Goal: Task Accomplishment & Management: Manage account settings

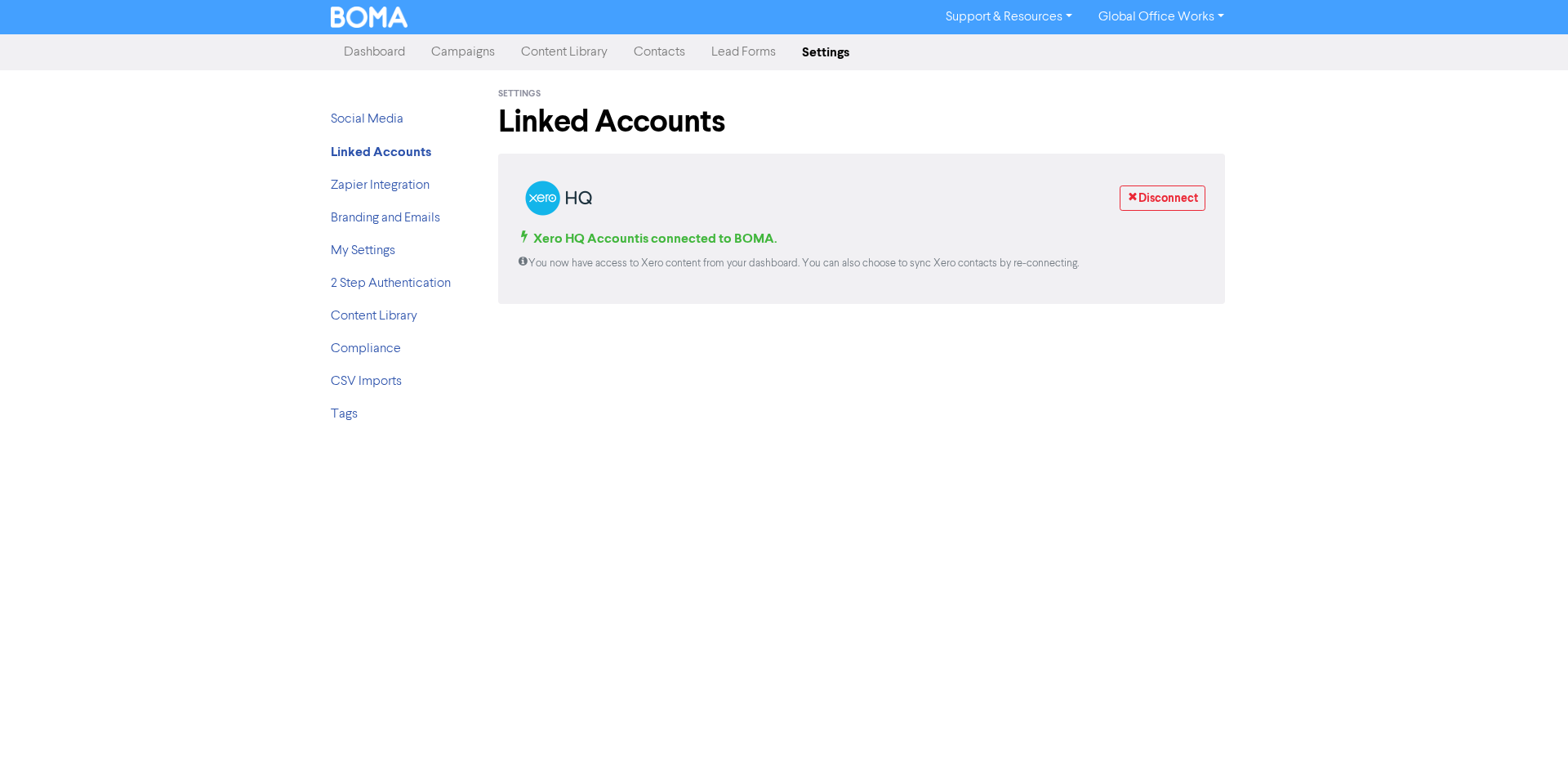
click at [485, 56] on link "Campaigns" at bounding box center [462, 52] width 89 height 33
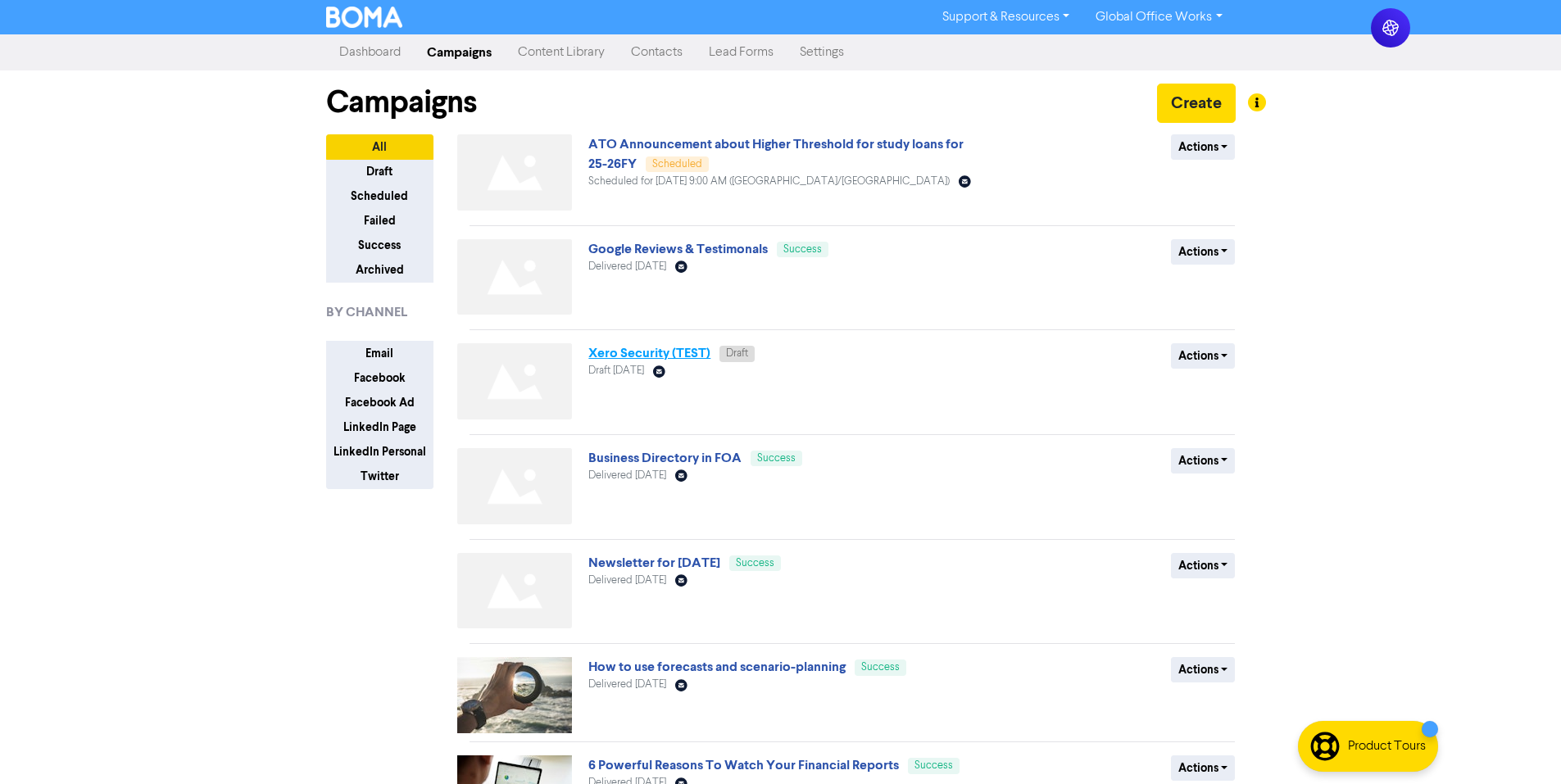
click at [638, 359] on link "Xero Security (TEST)" at bounding box center [649, 352] width 122 height 16
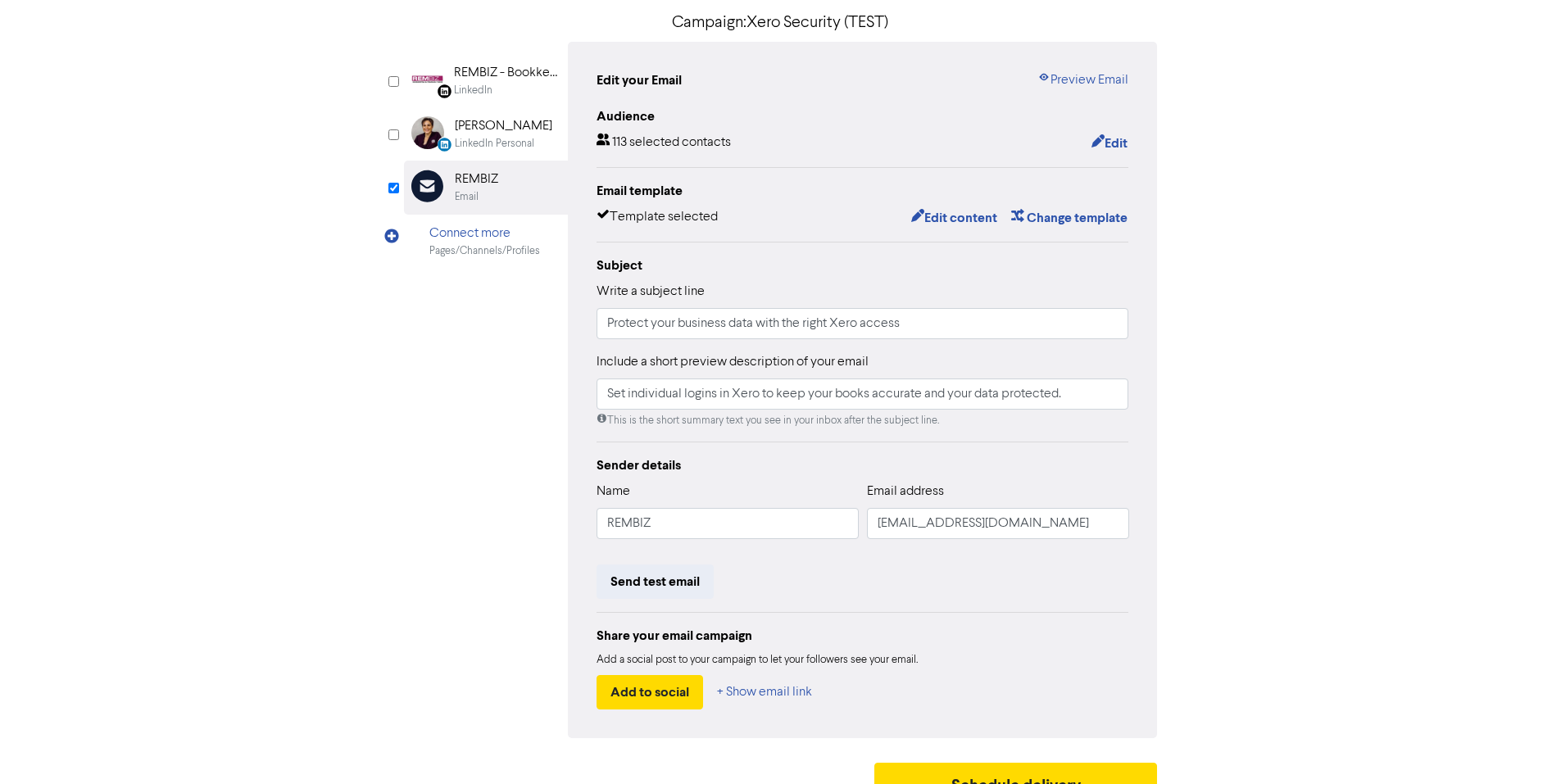
scroll to position [154, 0]
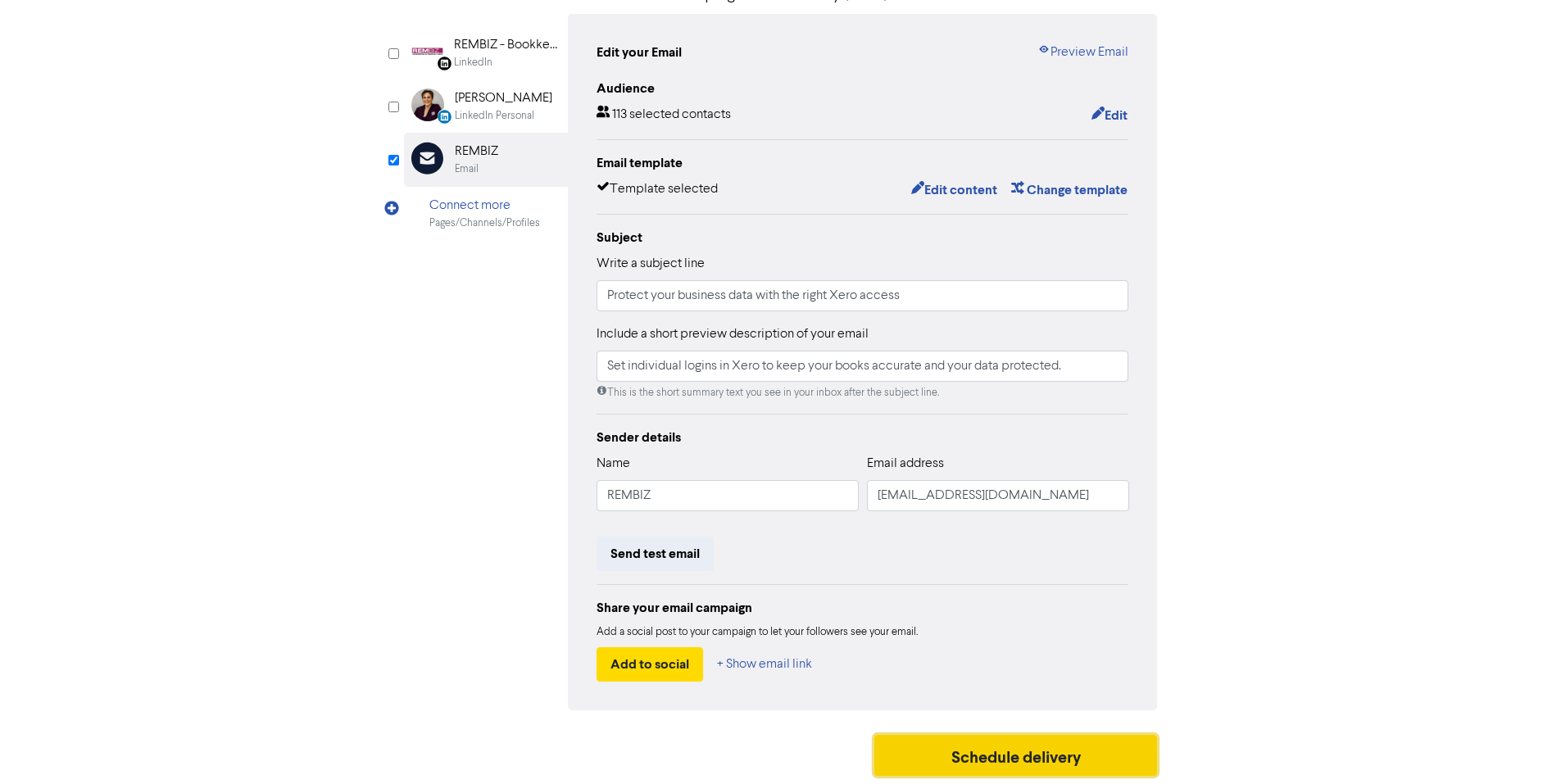
click at [978, 750] on button "Schedule delivery" at bounding box center [1015, 755] width 283 height 41
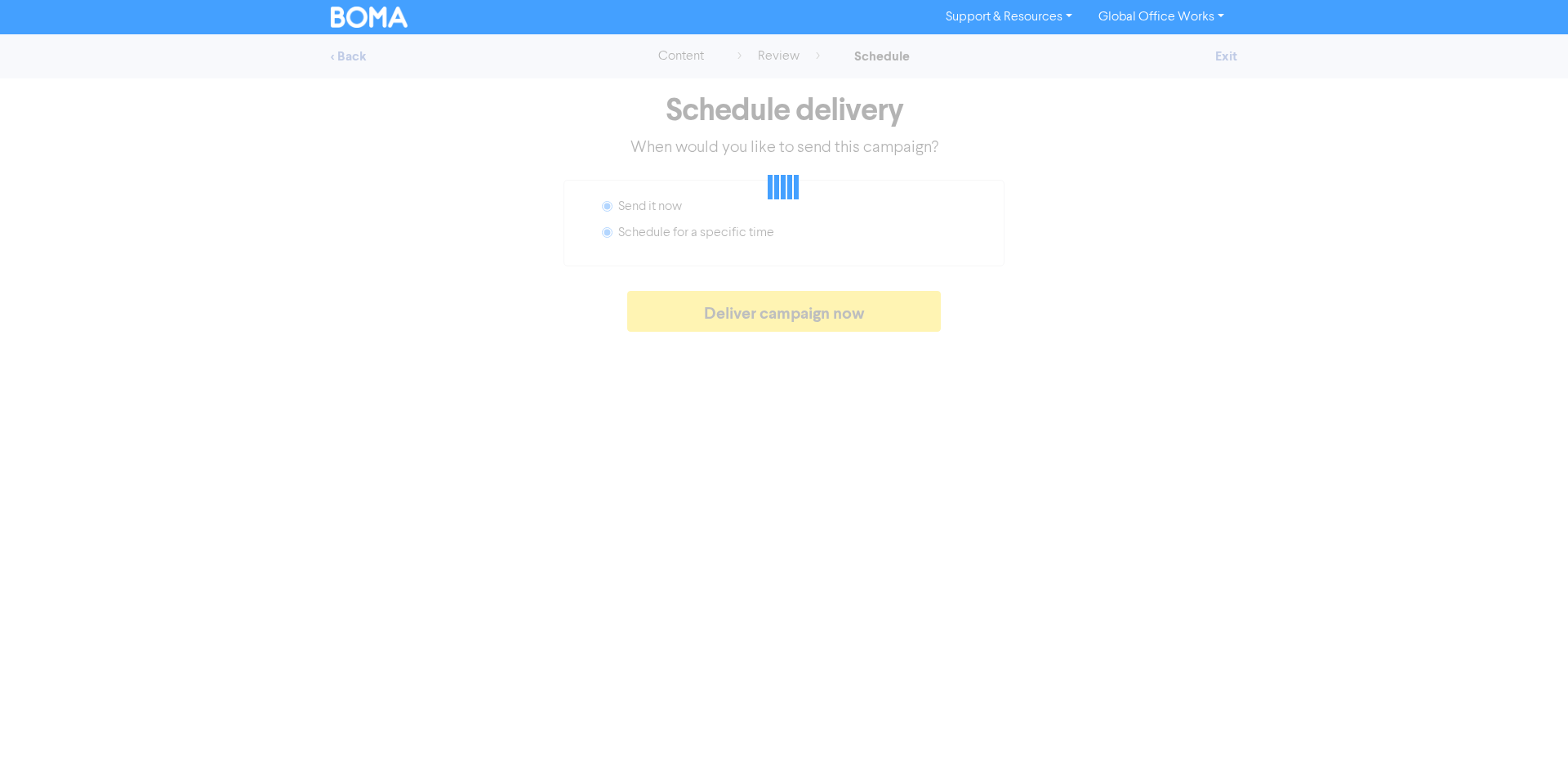
radio input "false"
radio input "true"
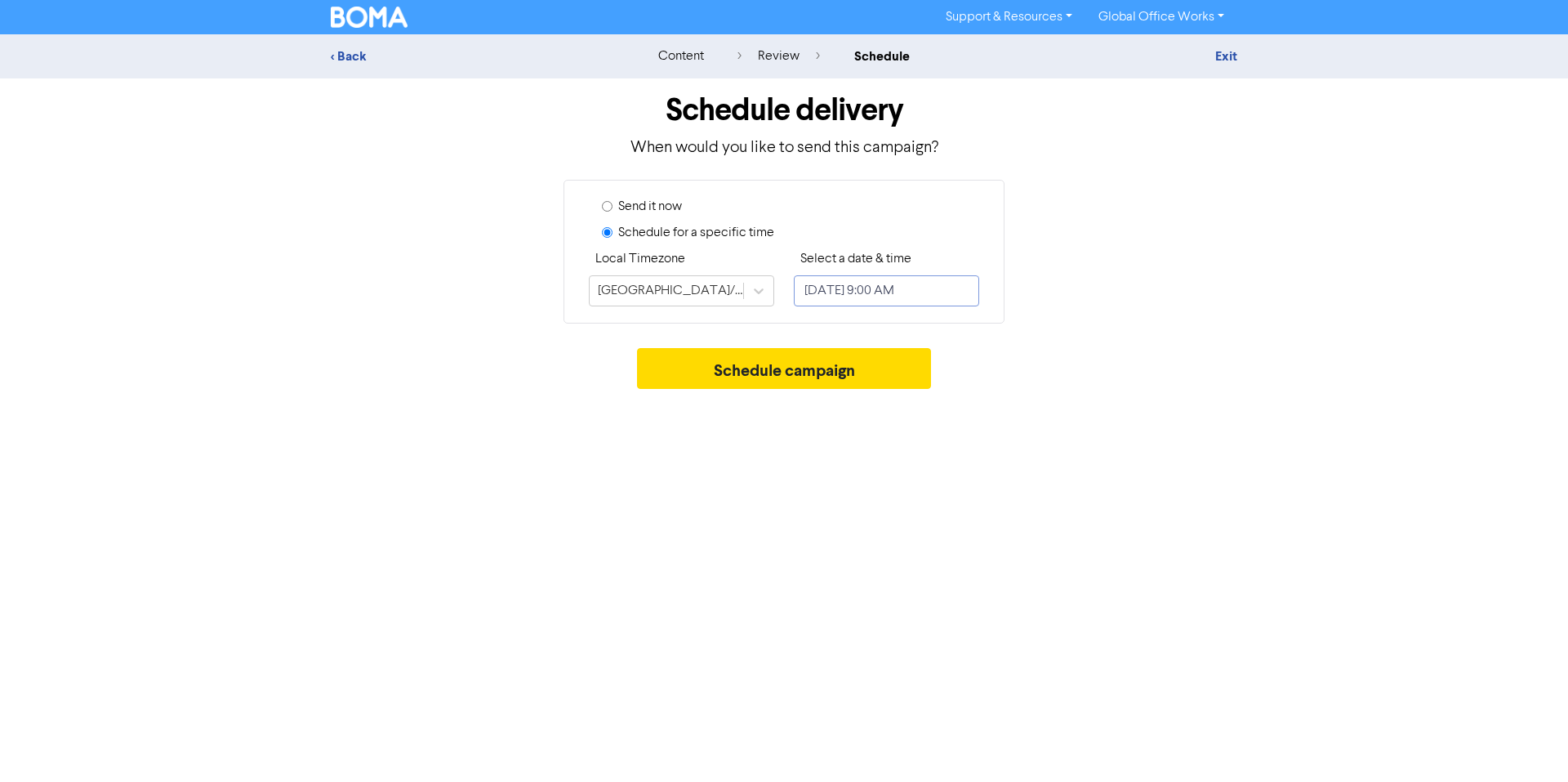
select select "9"
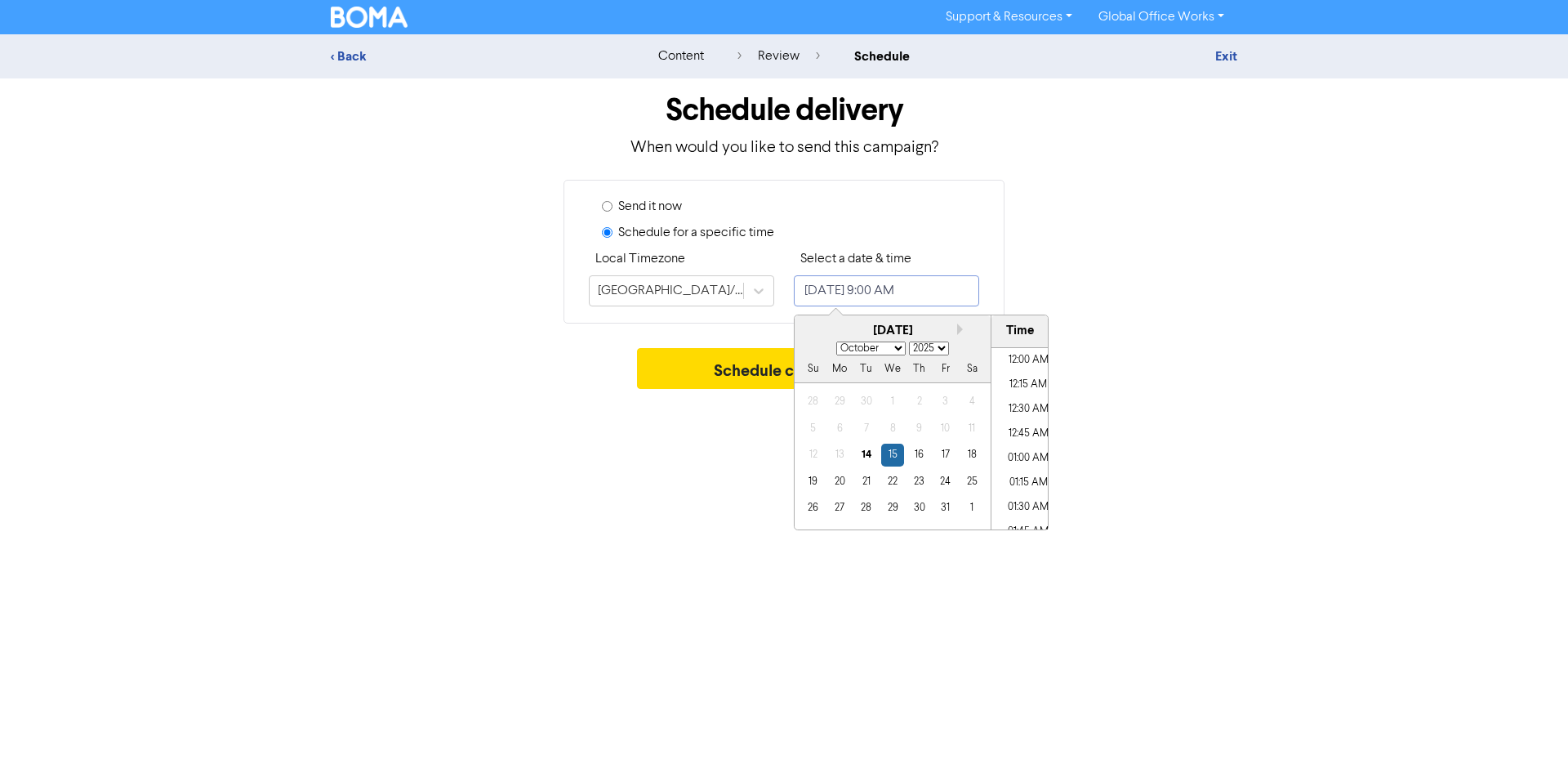
click at [905, 289] on input "[DATE] 9:00 AM" at bounding box center [885, 290] width 185 height 31
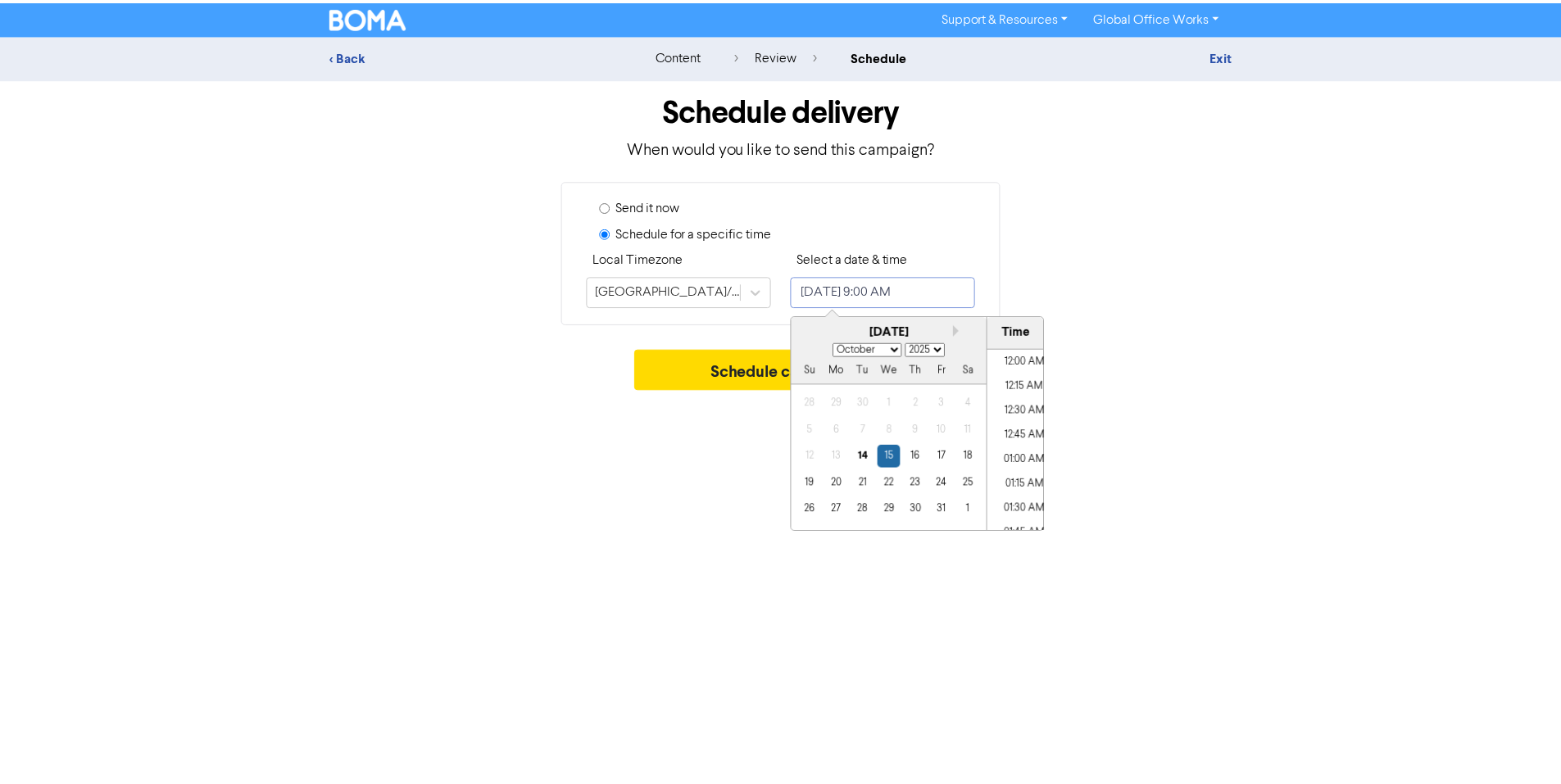
scroll to position [806, 0]
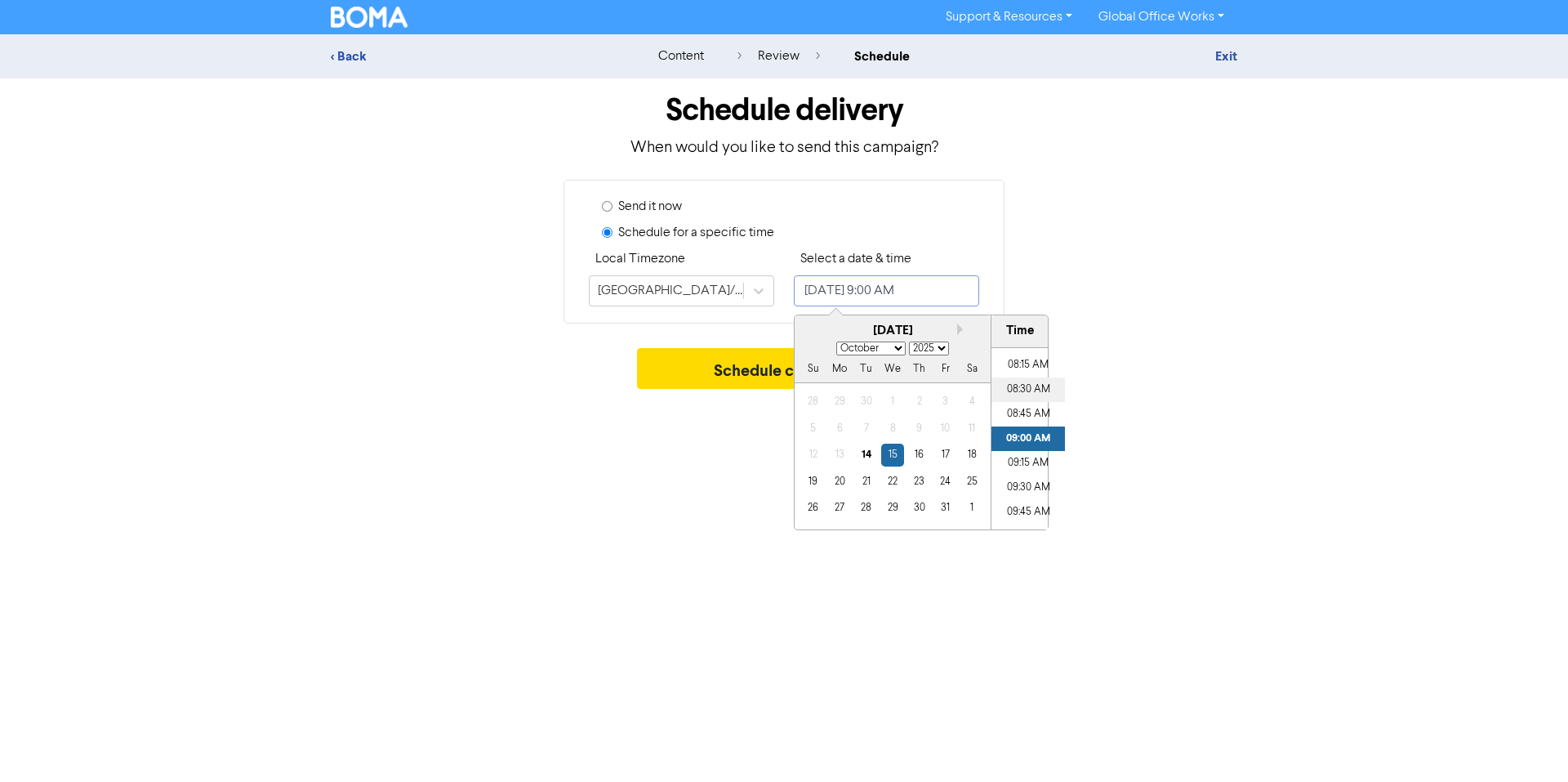
click at [1013, 385] on li "08:30 AM" at bounding box center [1028, 390] width 73 height 25
type input "[DATE] 8:30 AM"
click at [1188, 312] on div "Send it now Schedule for a specific time Local Timezone [GEOGRAPHIC_DATA]/[GEOG…" at bounding box center [784, 252] width 931 height 143
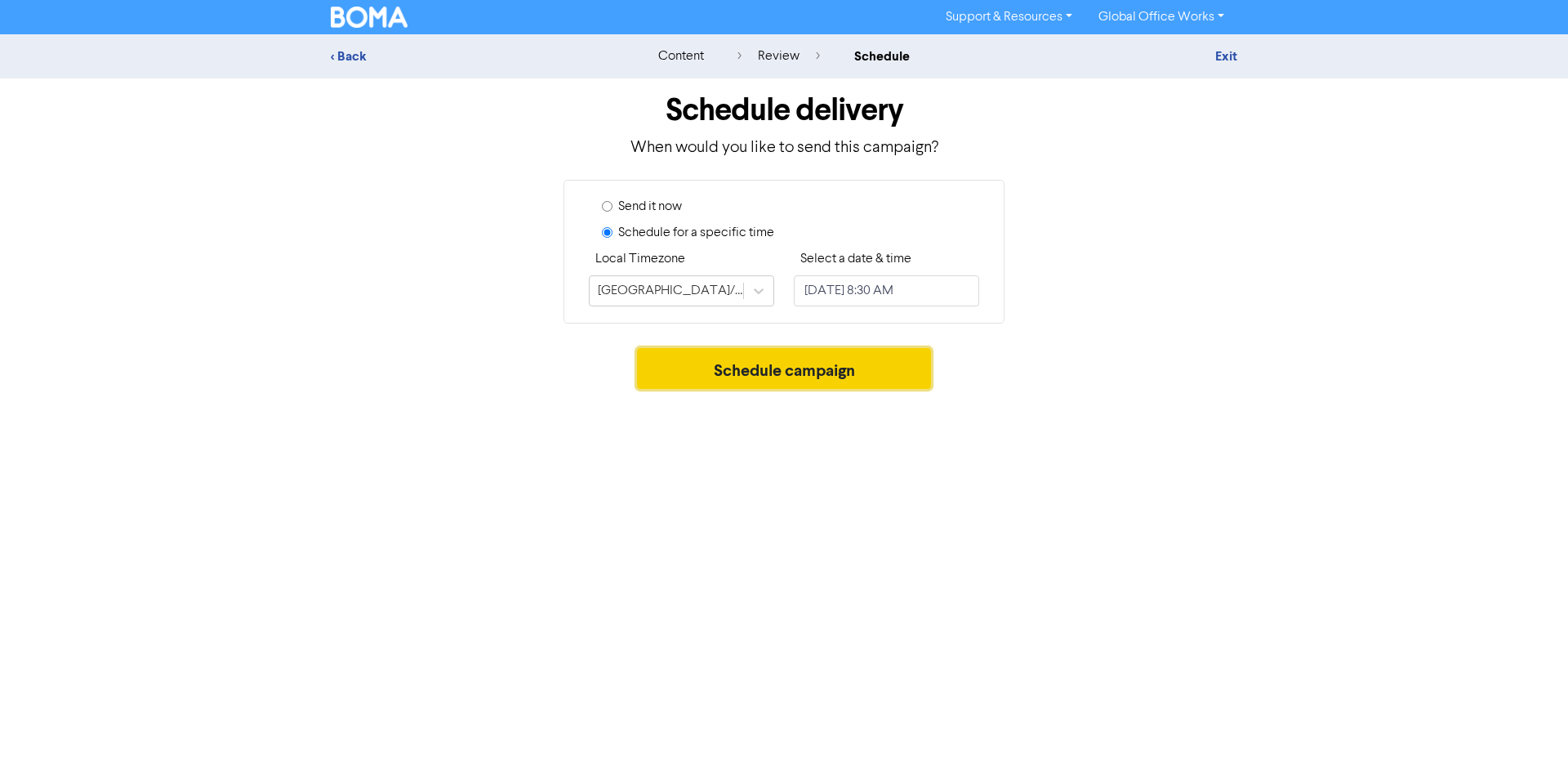
click at [796, 367] on button "Schedule campaign" at bounding box center [784, 368] width 295 height 41
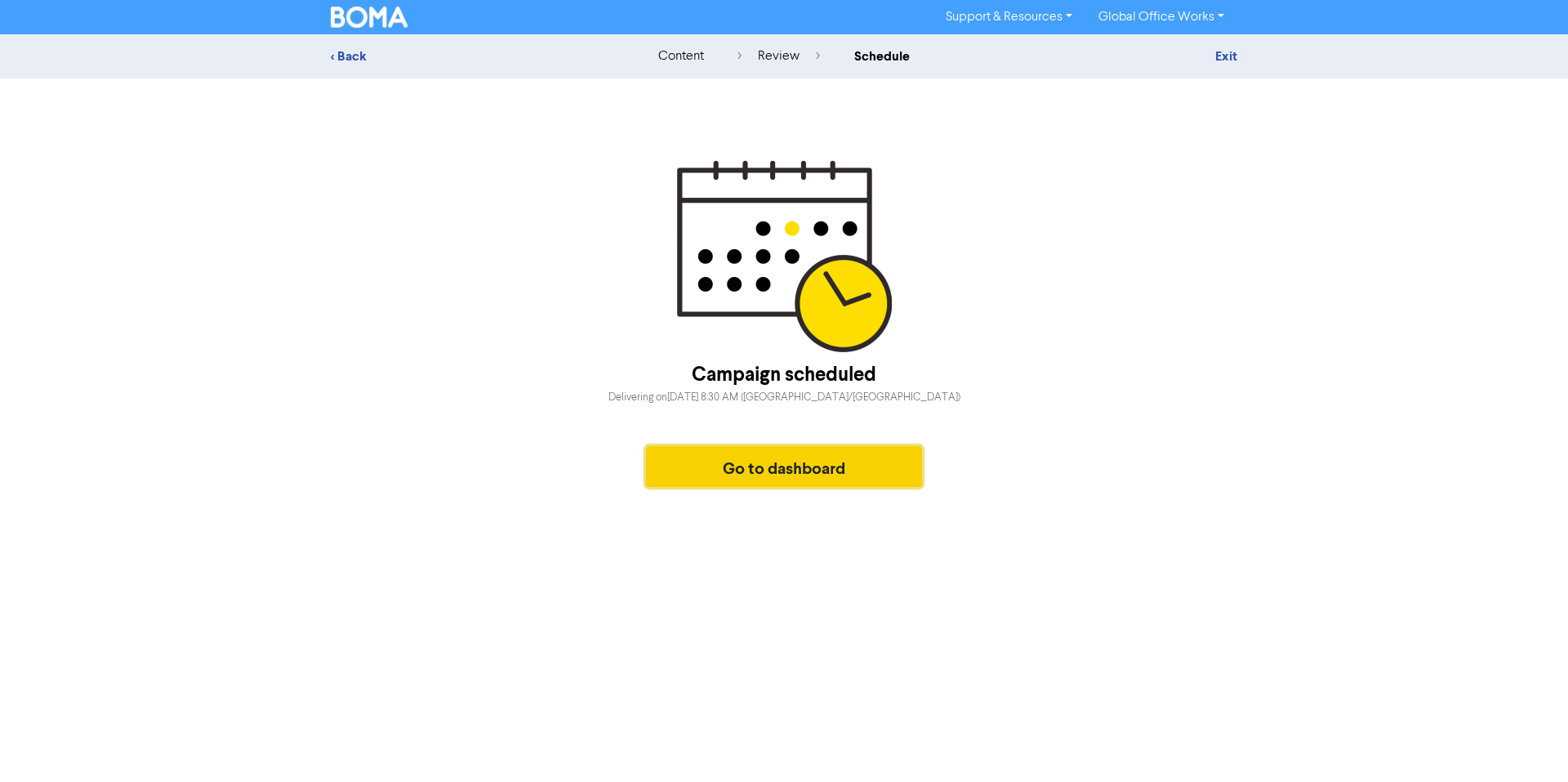
click at [799, 452] on button "Go to dashboard" at bounding box center [784, 467] width 276 height 41
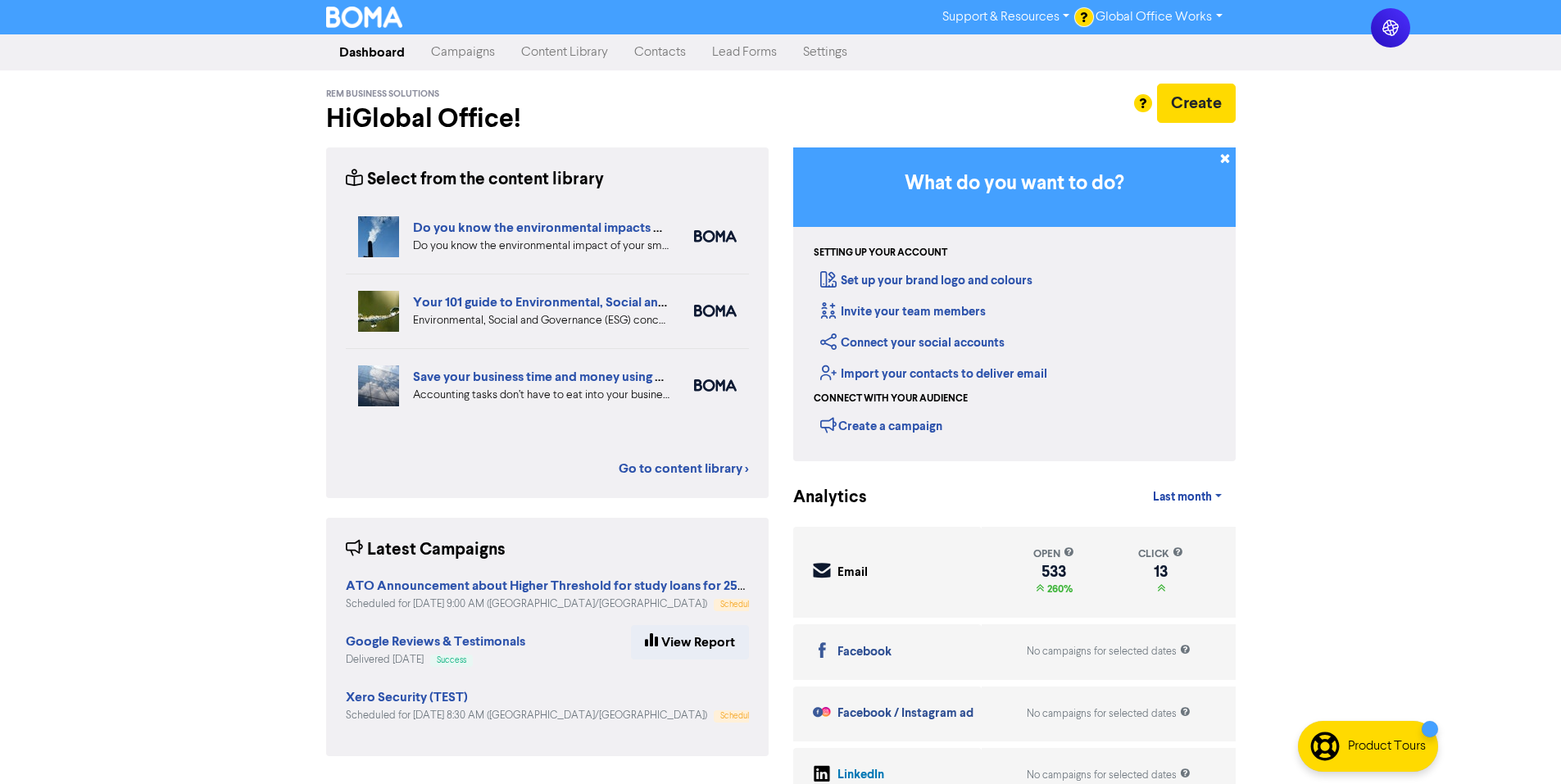
click at [469, 47] on link "Campaigns" at bounding box center [462, 52] width 90 height 33
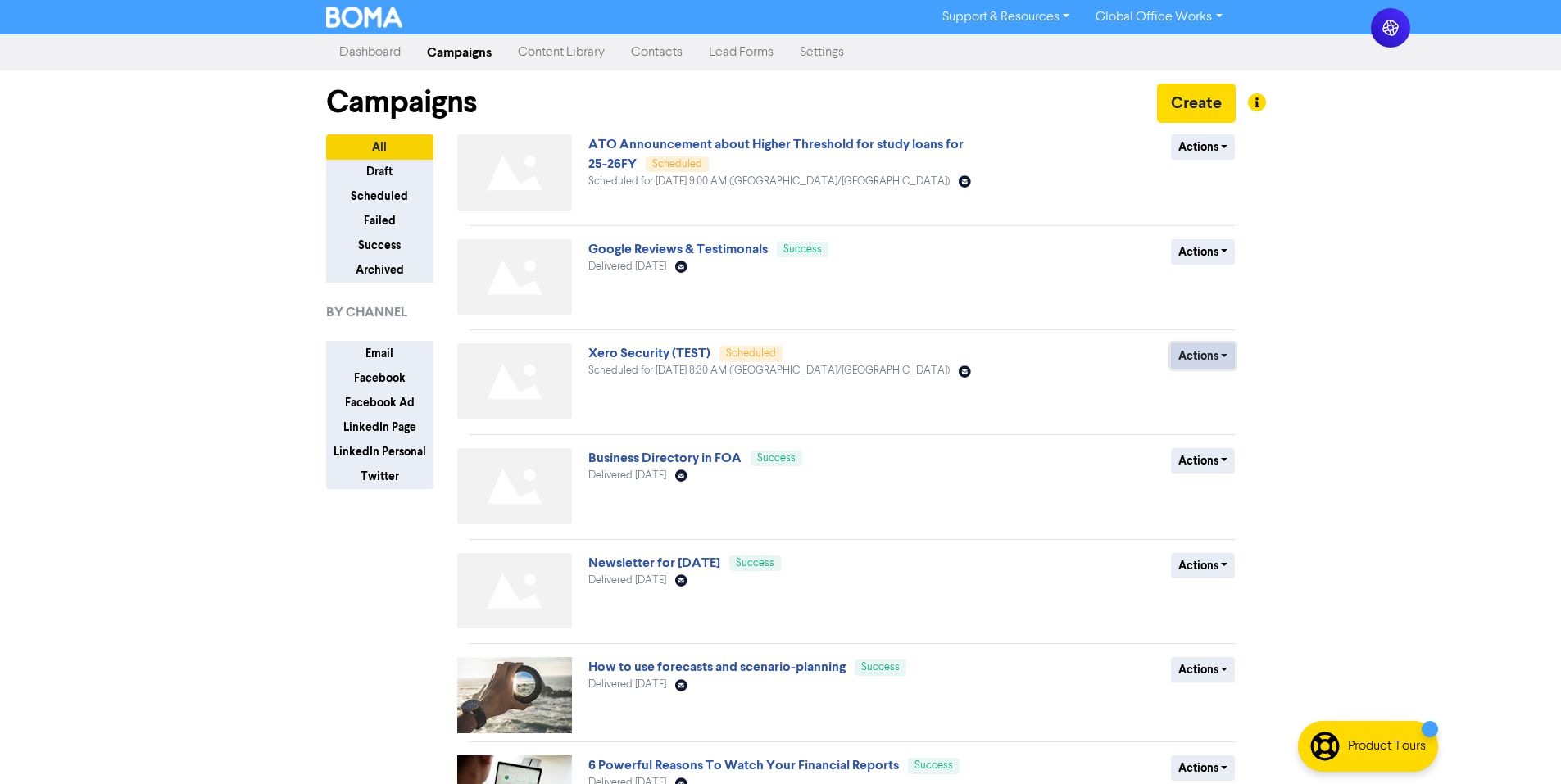
click at [1183, 353] on button "Actions" at bounding box center [1203, 355] width 65 height 26
click at [1324, 349] on div "Support & Resources Video Tutorials FAQ & Guides Marketing Education Global Off…" at bounding box center [780, 392] width 1561 height 784
click at [1219, 357] on button "Actions" at bounding box center [1203, 355] width 65 height 26
click at [1223, 392] on button "Revert to draft" at bounding box center [1237, 391] width 130 height 27
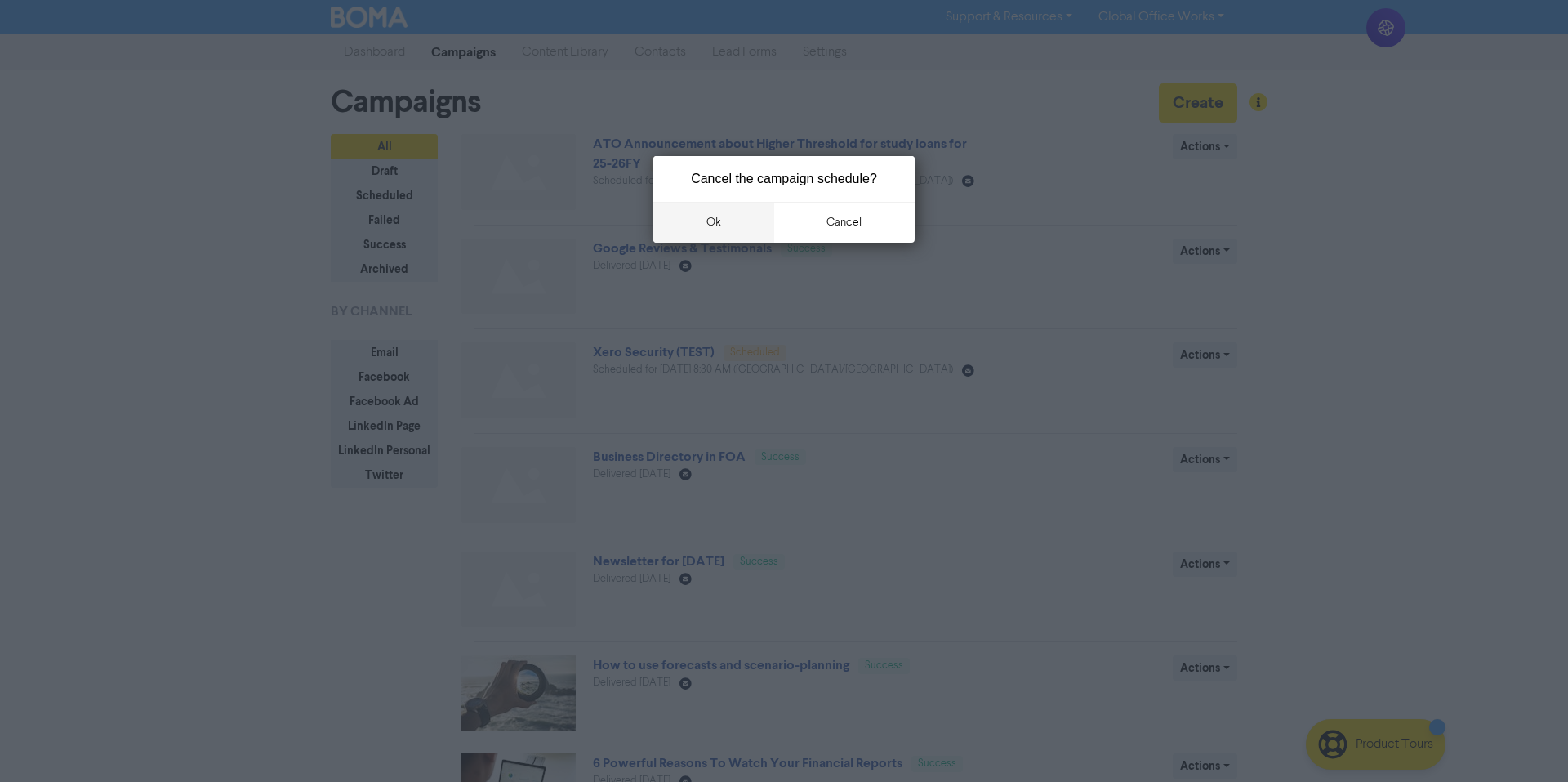
click at [753, 226] on button "ok" at bounding box center [714, 222] width 120 height 41
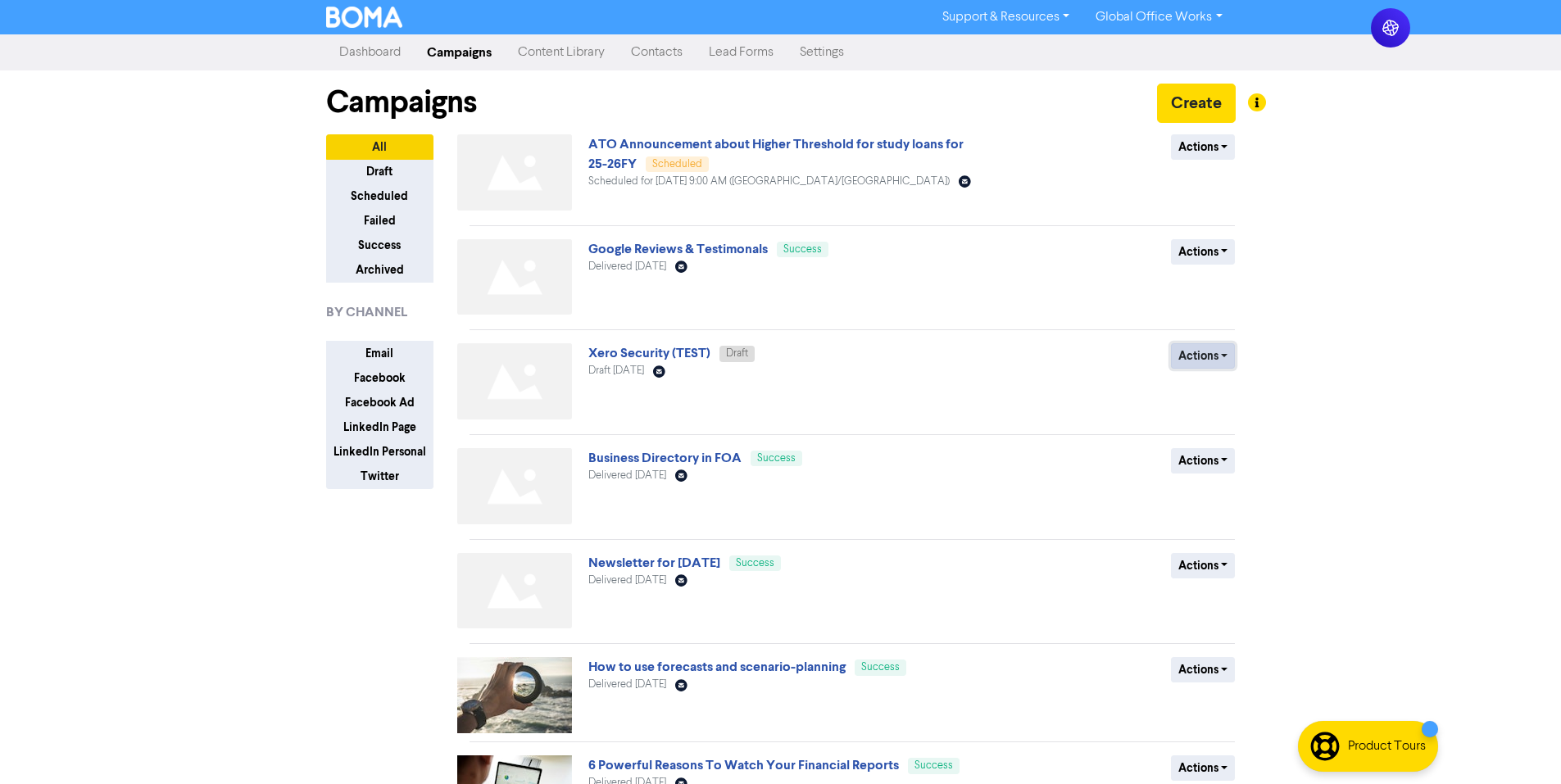
click at [1201, 356] on button "Actions" at bounding box center [1203, 355] width 65 height 26
click at [1200, 346] on button "Actions" at bounding box center [1203, 355] width 65 height 26
click at [1208, 438] on button "Rename" at bounding box center [1237, 443] width 130 height 27
click at [1192, 354] on button "Actions" at bounding box center [1203, 355] width 65 height 26
click at [1196, 440] on button "Rename" at bounding box center [1237, 443] width 130 height 27
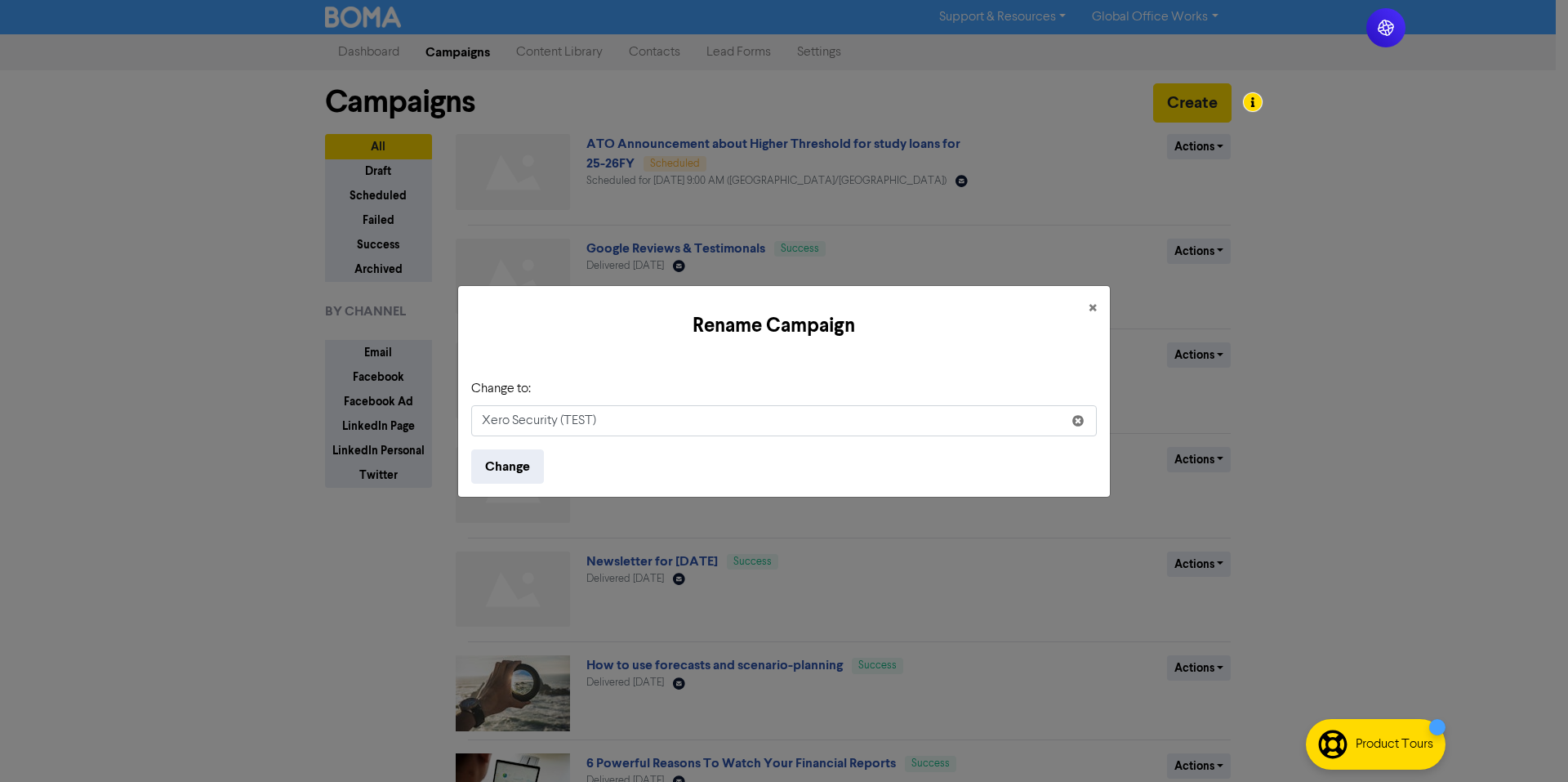
drag, startPoint x: 646, startPoint y: 412, endPoint x: 559, endPoint y: 421, distance: 87.5
click at [559, 421] on input "Xero Security (TEST)" at bounding box center [784, 420] width 625 height 31
type input "Xero Security"
click at [471, 449] on button "Change" at bounding box center [507, 466] width 73 height 35
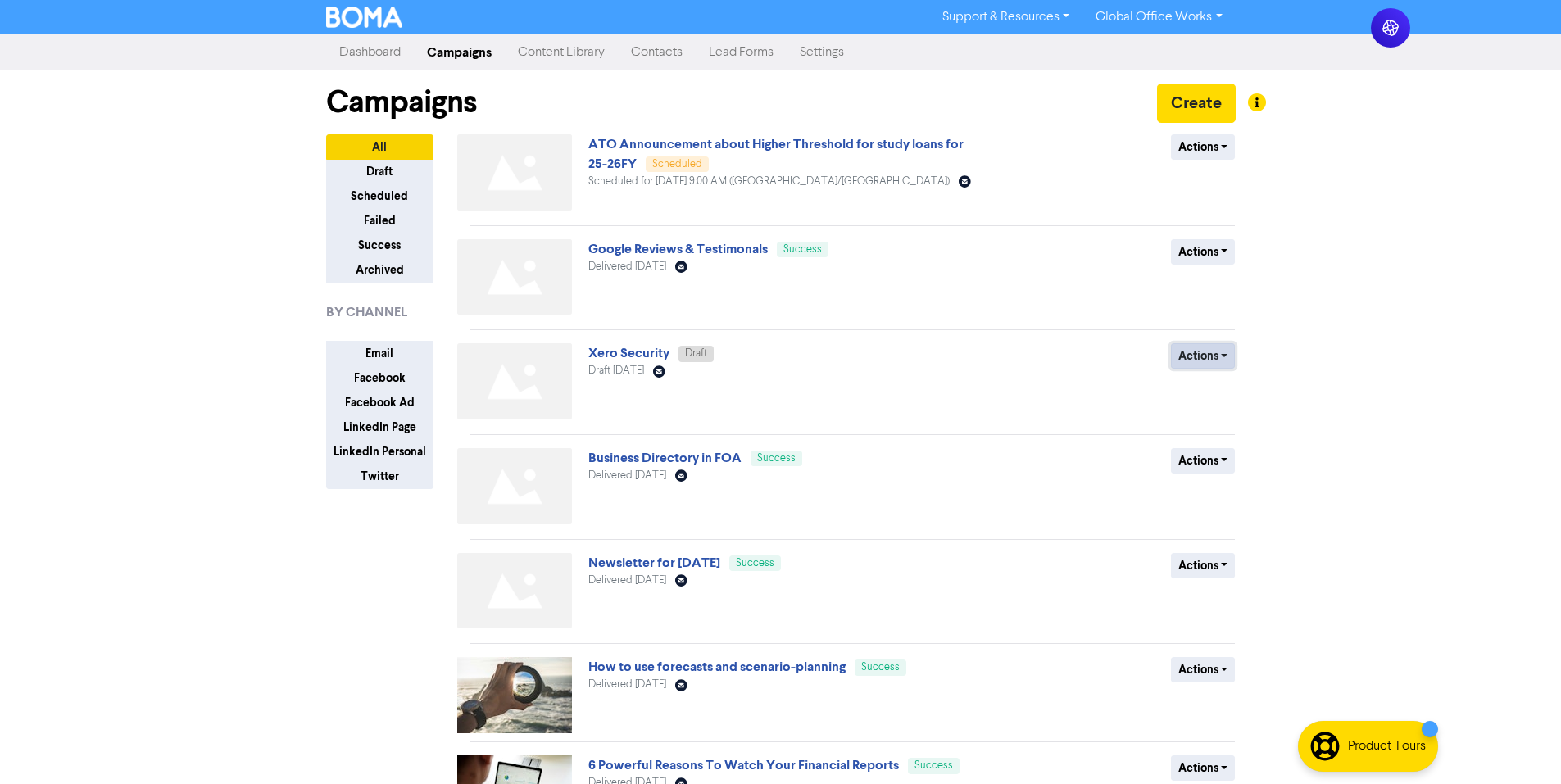
click at [1193, 355] on button "Actions" at bounding box center [1203, 355] width 65 height 26
click at [1101, 415] on div "Actions Delete Duplicate Rename Archive" at bounding box center [1116, 384] width 264 height 83
click at [650, 353] on link "Xero Security" at bounding box center [628, 352] width 81 height 16
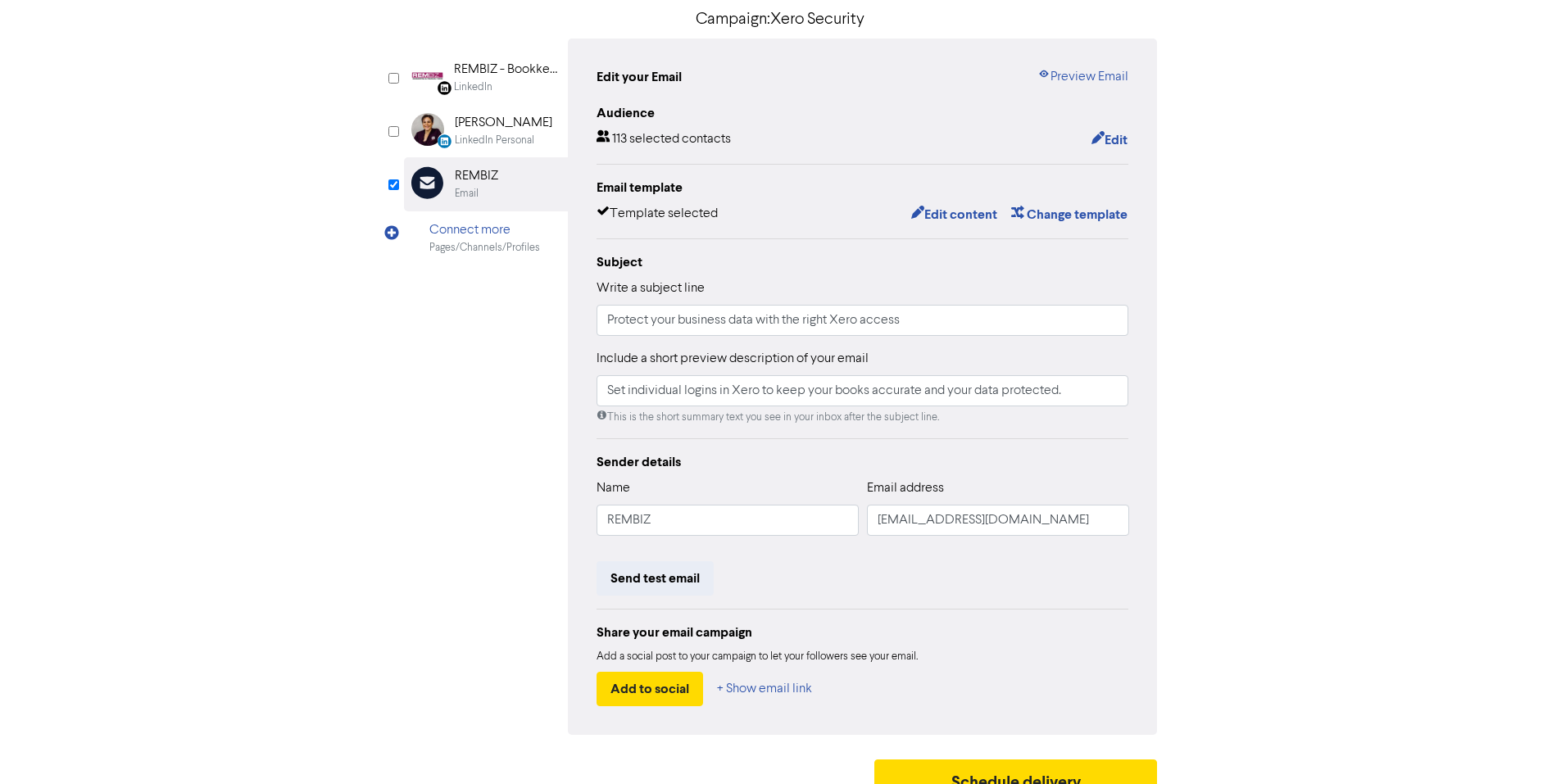
scroll to position [154, 0]
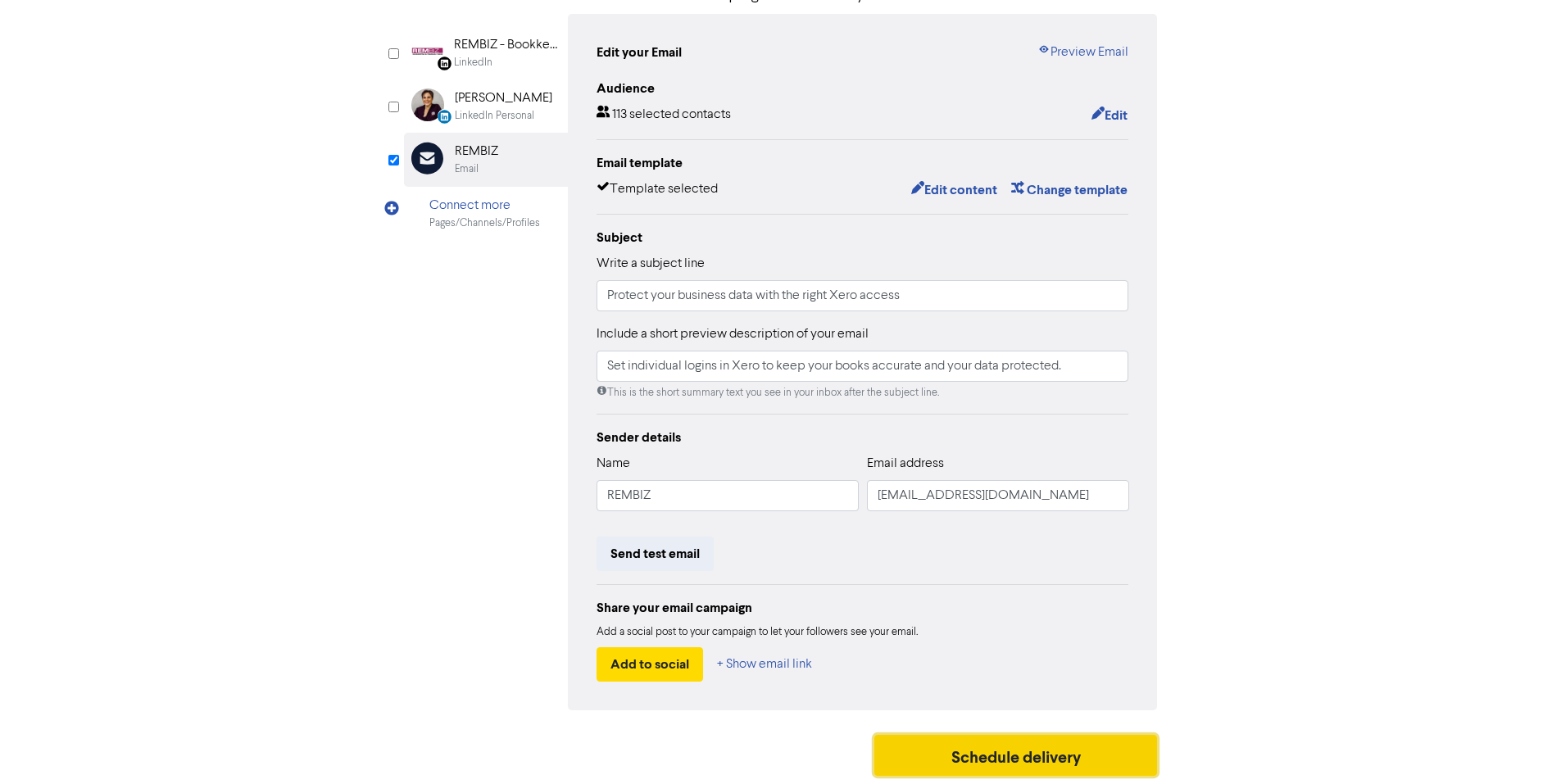
click at [1067, 741] on button "Schedule delivery" at bounding box center [1015, 755] width 283 height 41
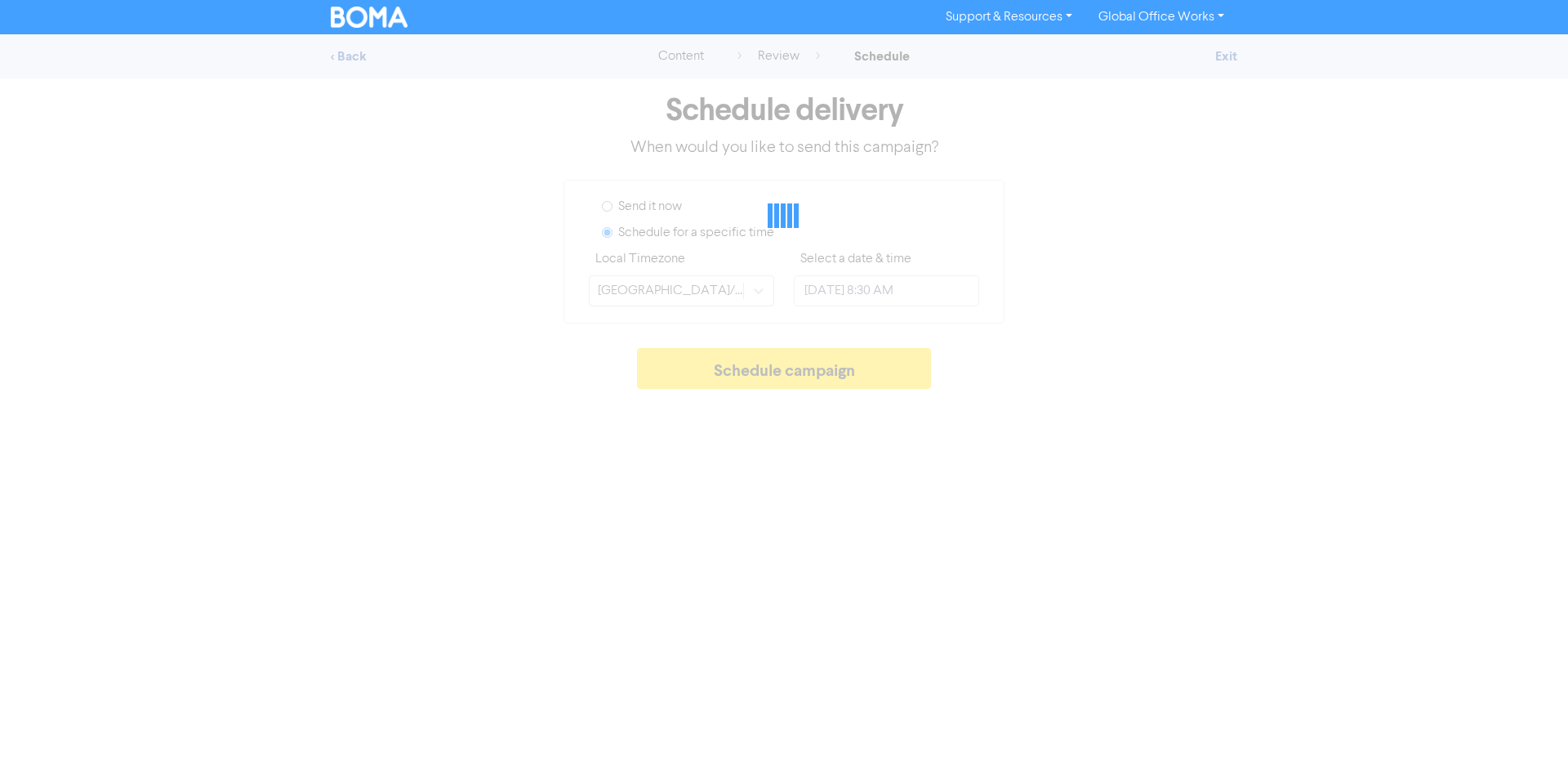
type input "[DATE] 9:00 AM"
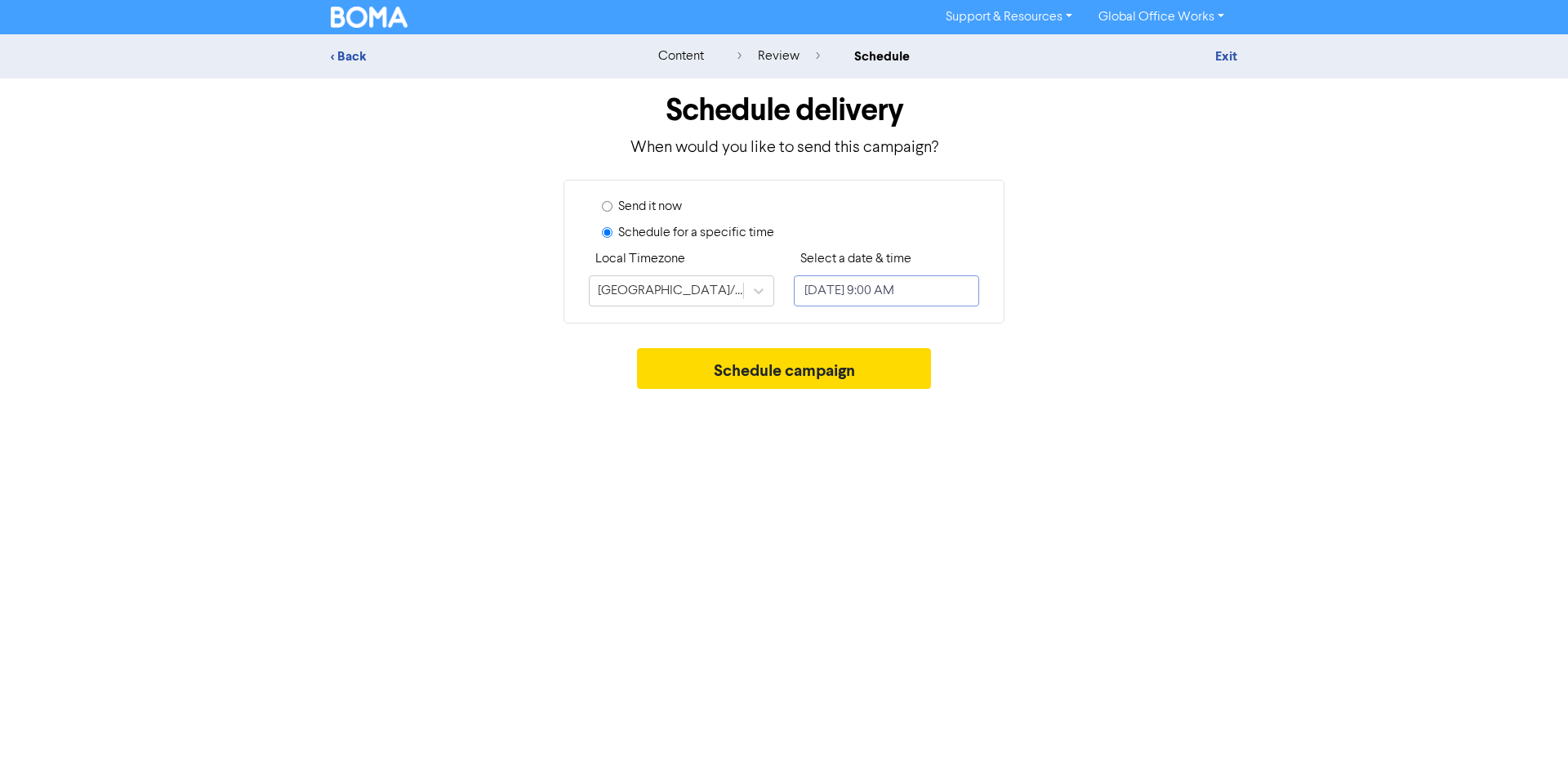
click at [905, 295] on input "[DATE] 9:00 AM" at bounding box center [885, 290] width 185 height 31
select select "9"
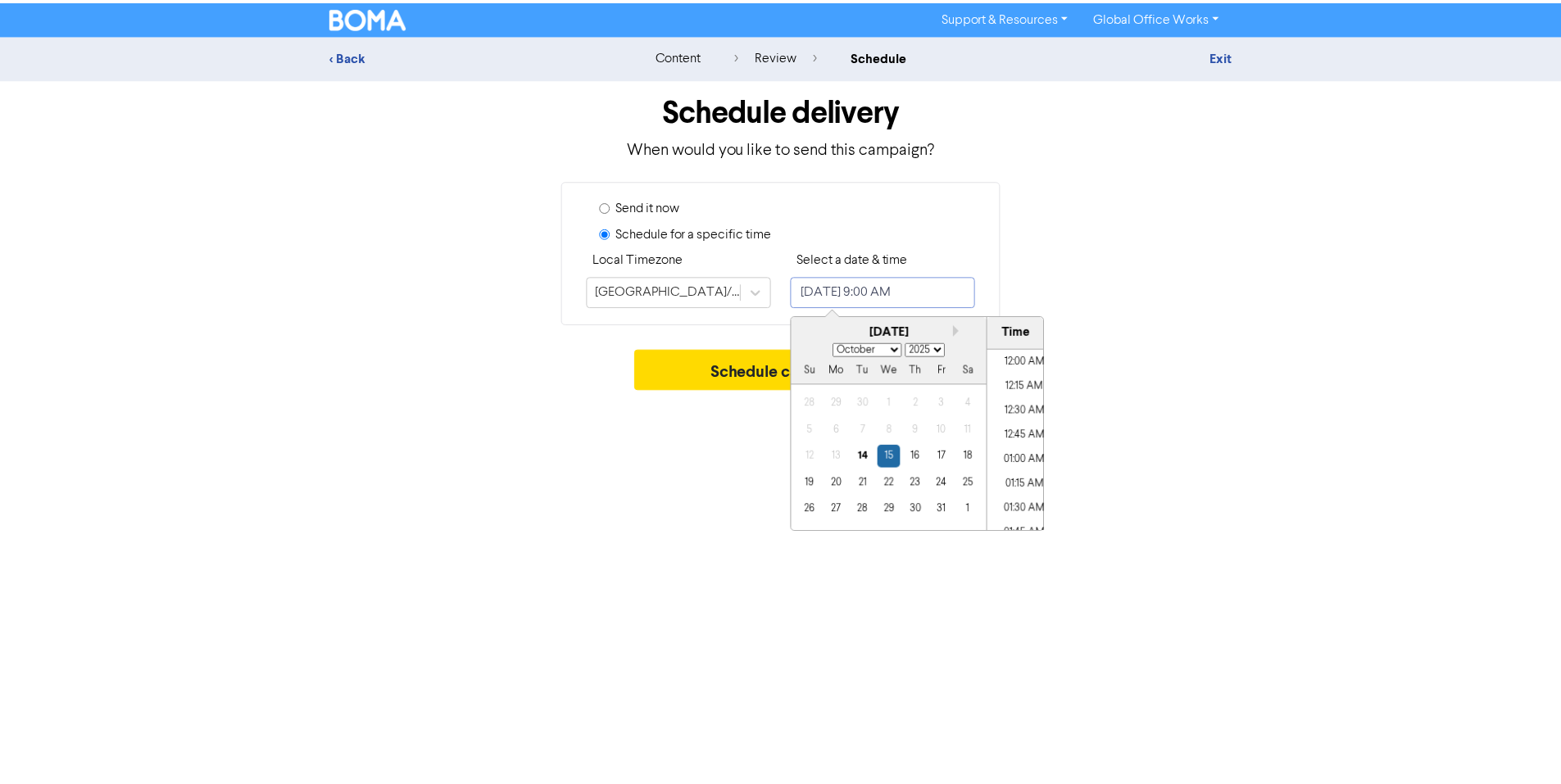
scroll to position [806, 0]
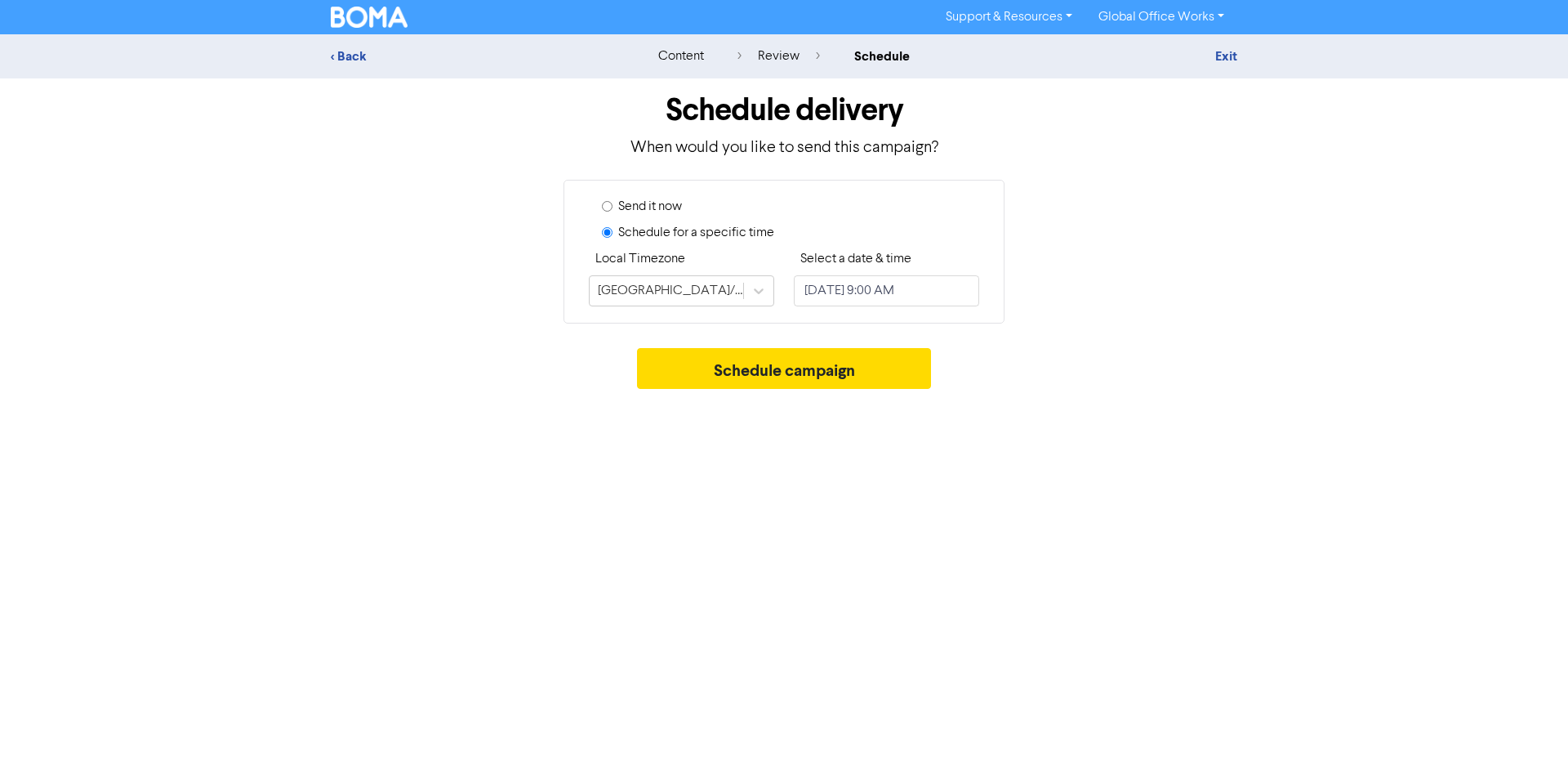
drag, startPoint x: 1149, startPoint y: 242, endPoint x: 993, endPoint y: 202, distance: 161.0
click at [1147, 243] on div "Send it now Schedule for a specific time Local Timezone [GEOGRAPHIC_DATA]/[GEOG…" at bounding box center [784, 252] width 931 height 143
click at [379, 53] on div "< Back" at bounding box center [474, 57] width 286 height 19
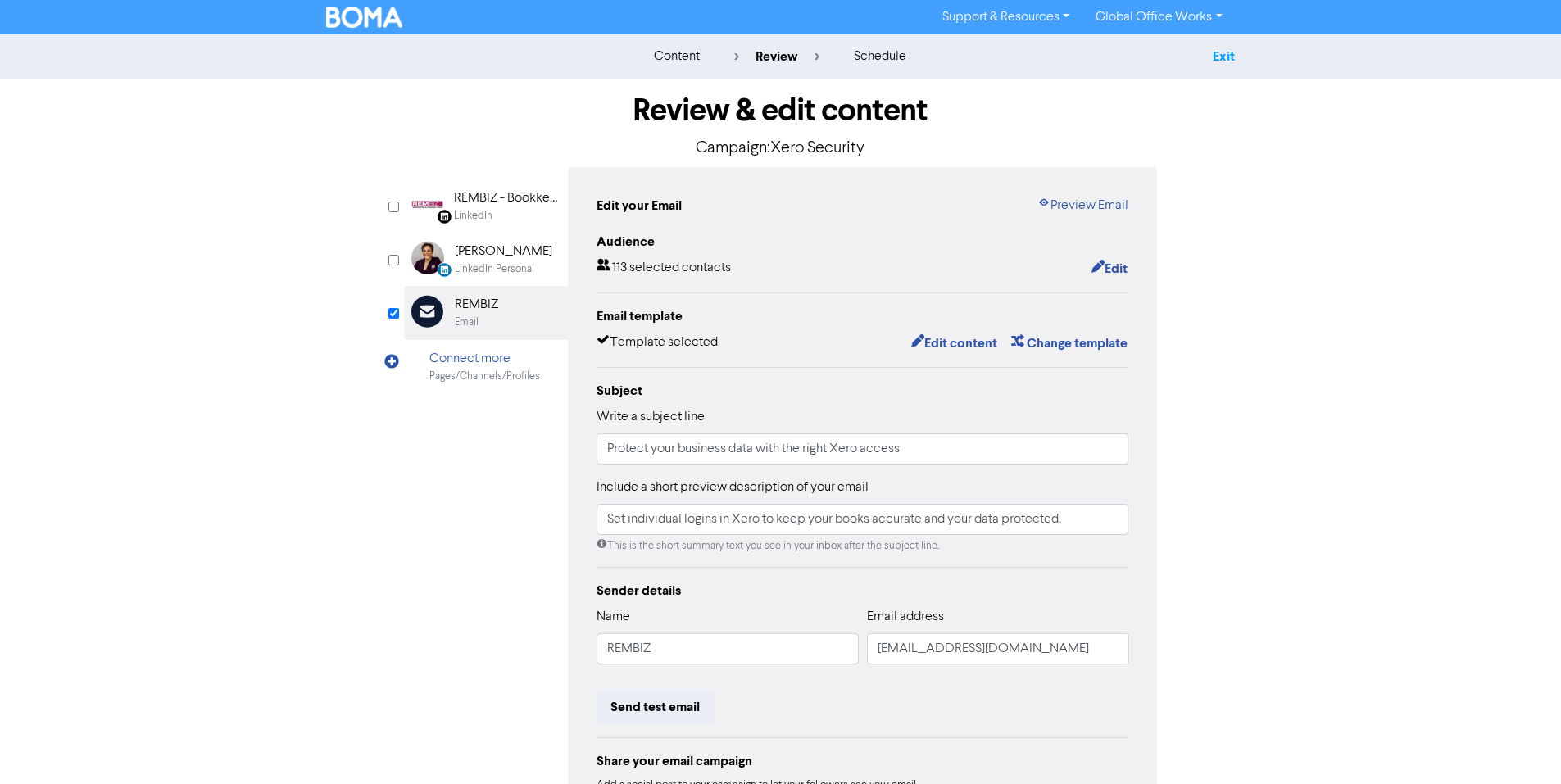
click at [1235, 59] on link "Exit" at bounding box center [1223, 56] width 22 height 16
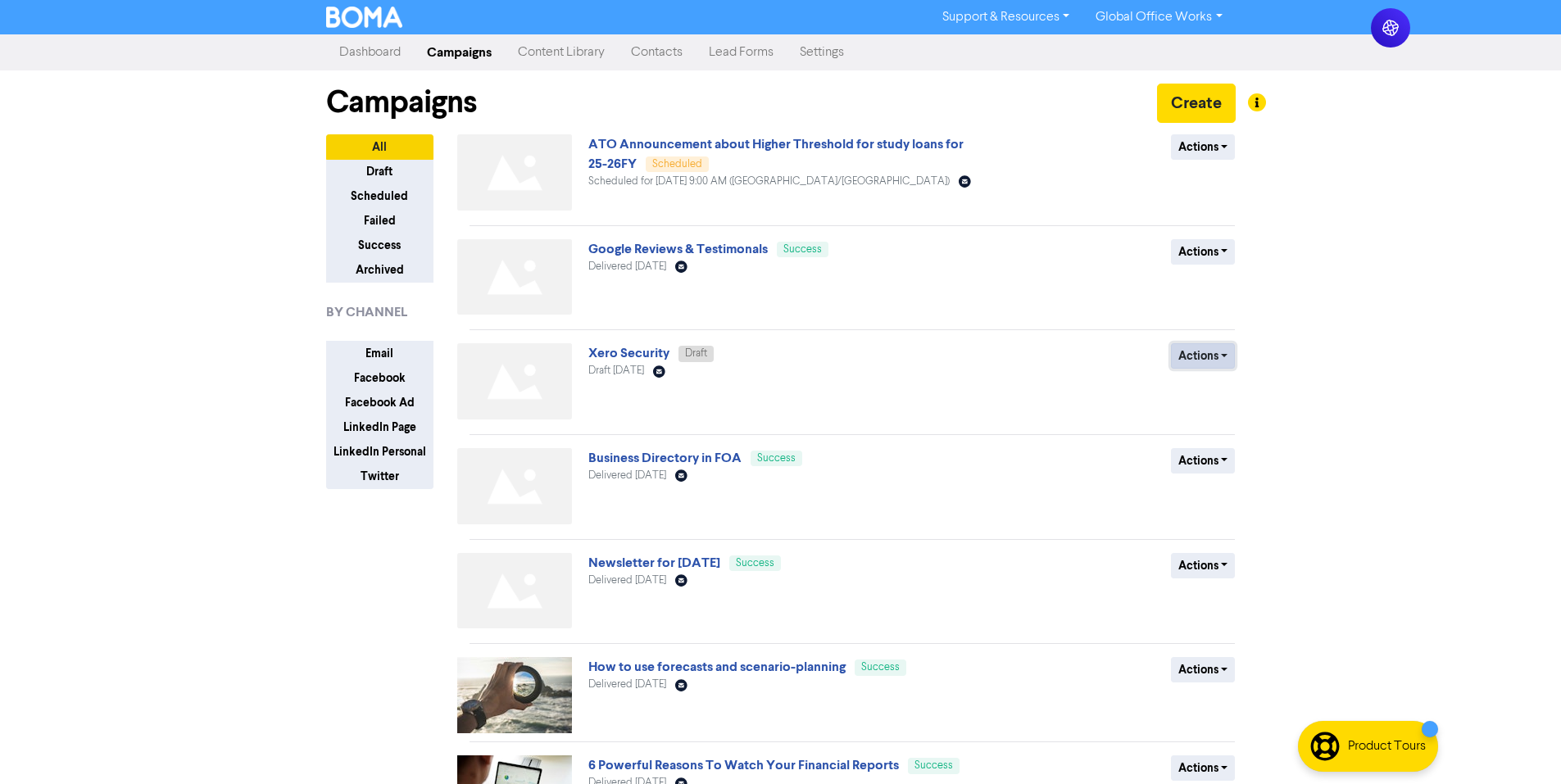
click at [1226, 360] on button "Actions" at bounding box center [1203, 355] width 65 height 26
click at [1015, 362] on div "Actions Delete Duplicate Rename Archive" at bounding box center [1116, 384] width 264 height 83
click at [722, 357] on div "Xero Security Draft Draft [DATE] Email Created with Sketch." at bounding box center [785, 384] width 395 height 83
click at [676, 357] on span "Xero Security Draft" at bounding box center [650, 352] width 125 height 13
click at [643, 357] on link "Xero Security" at bounding box center [628, 352] width 81 height 16
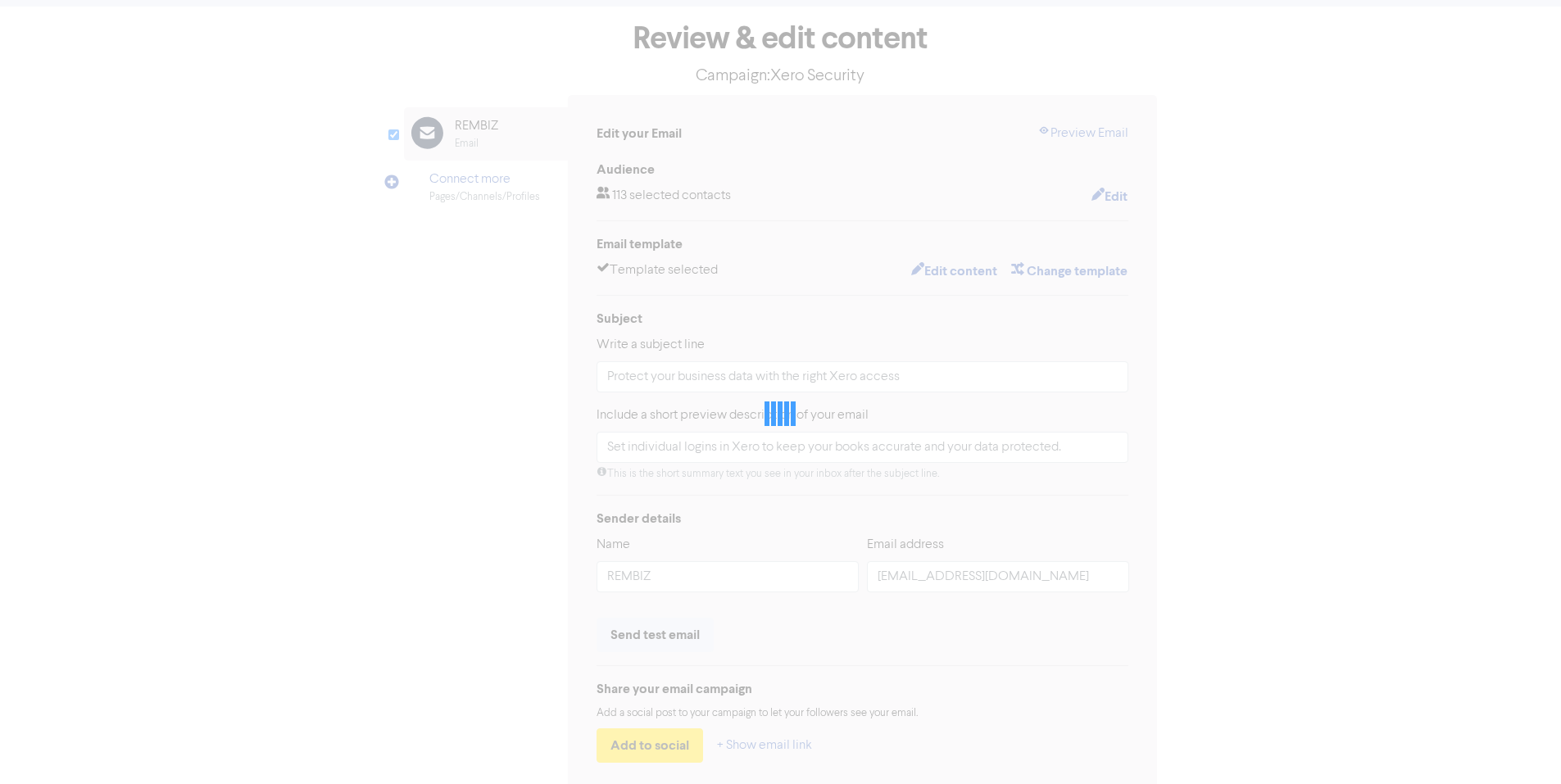
scroll to position [154, 0]
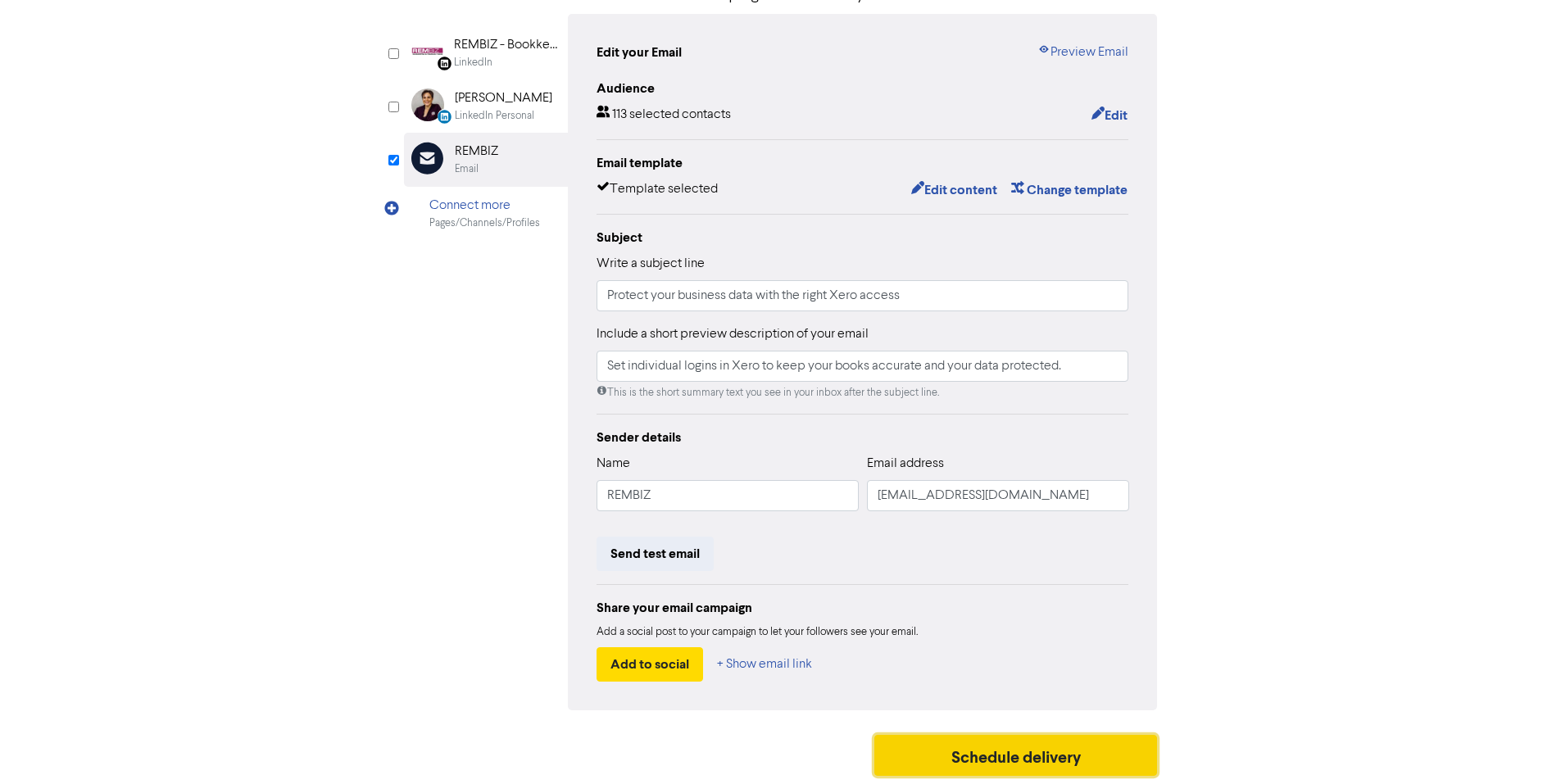
click at [1030, 752] on button "Schedule delivery" at bounding box center [1015, 755] width 283 height 41
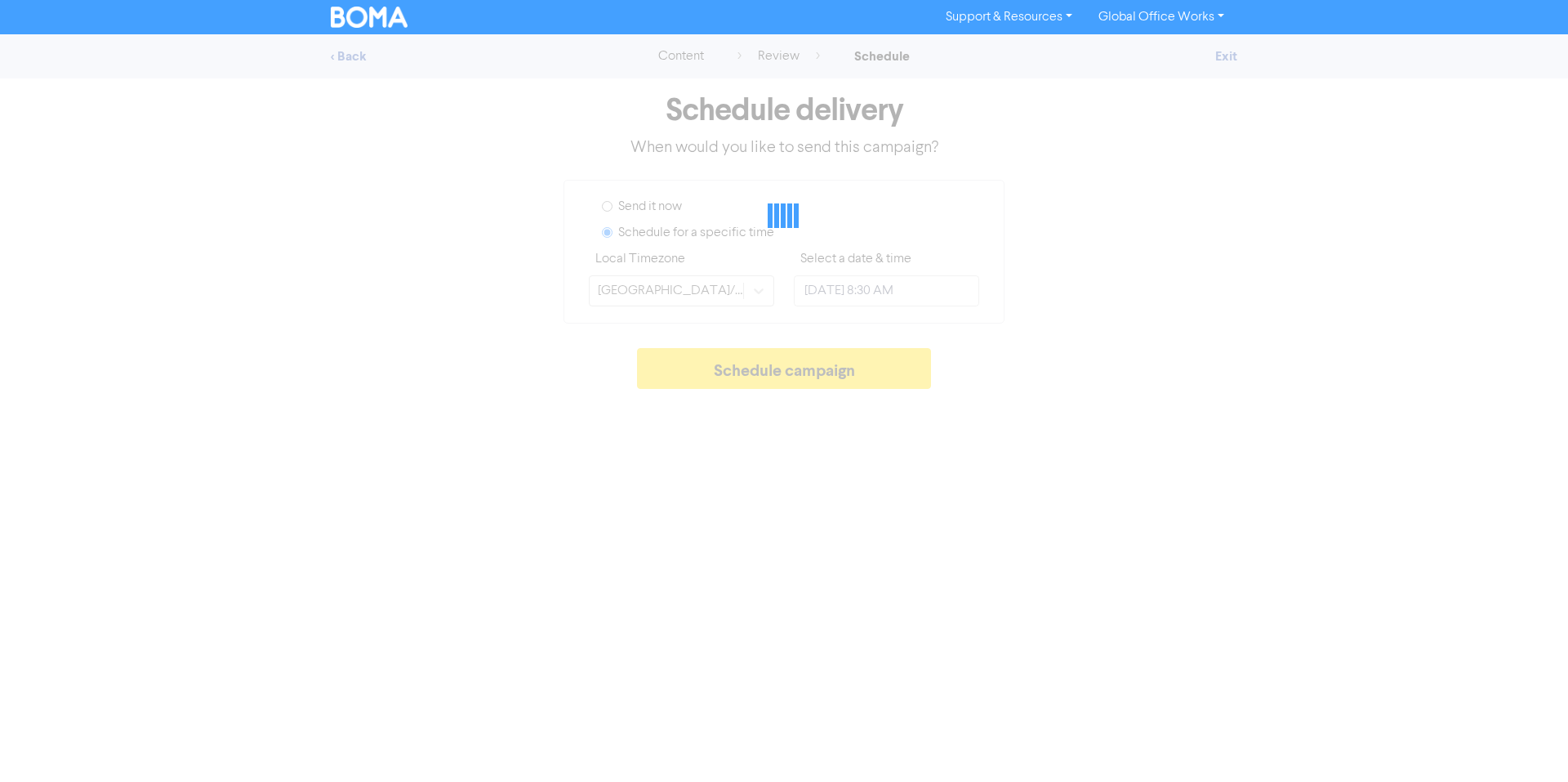
type input "[DATE] 9:00 AM"
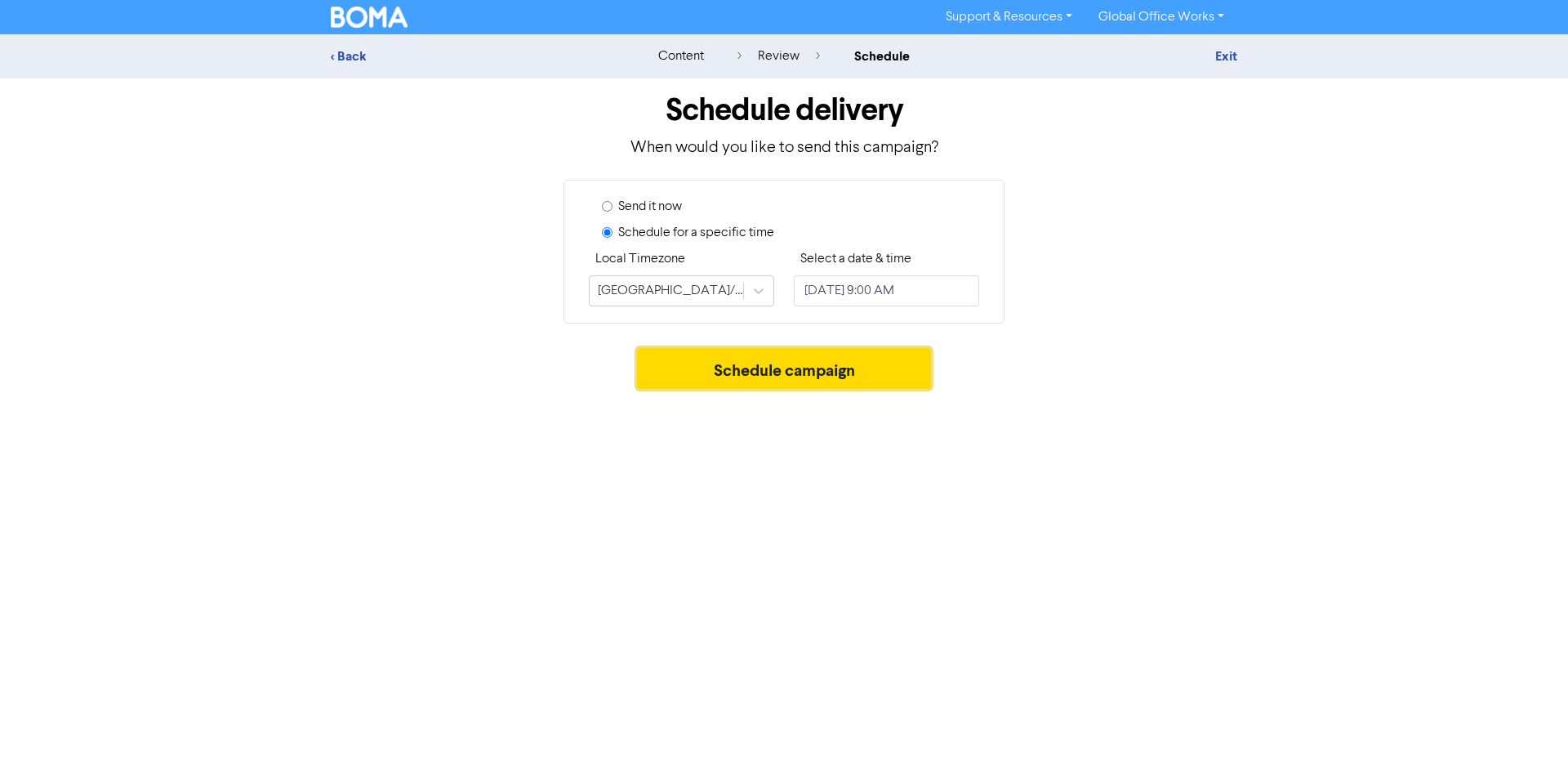
click at [853, 376] on button "Schedule campaign" at bounding box center [784, 368] width 295 height 41
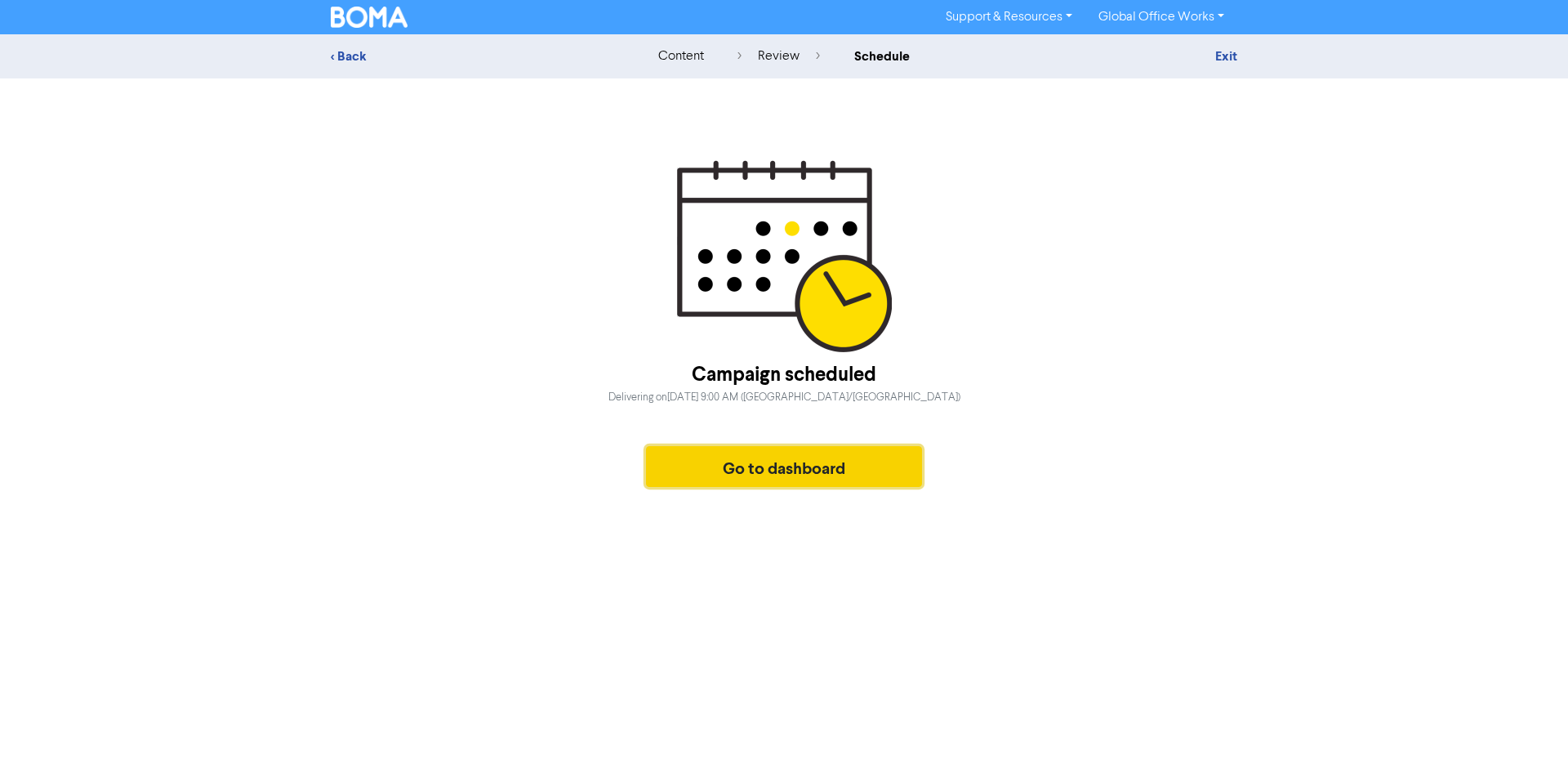
click at [821, 478] on button "Go to dashboard" at bounding box center [784, 467] width 276 height 41
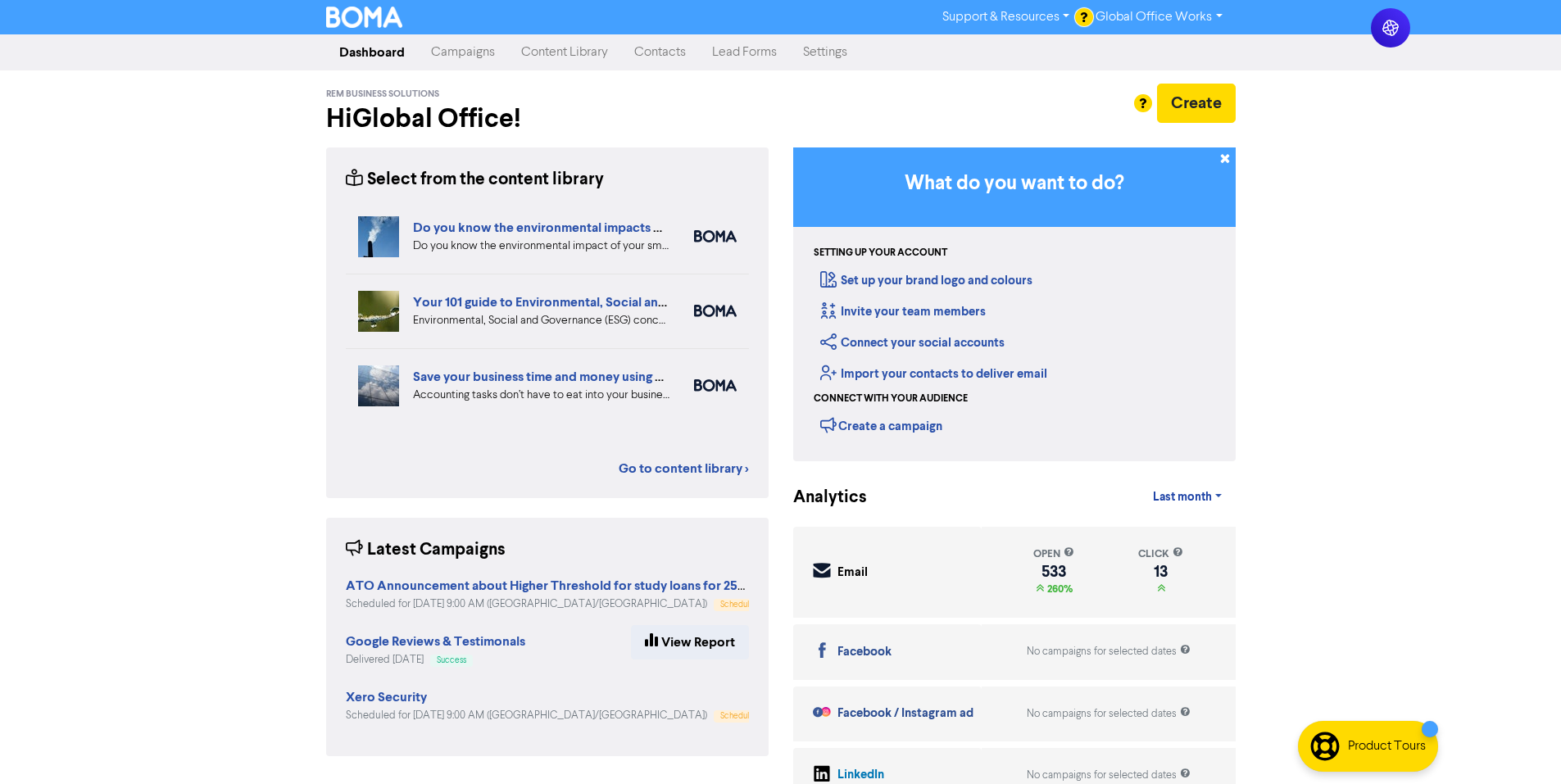
click at [483, 52] on link "Campaigns" at bounding box center [462, 52] width 90 height 33
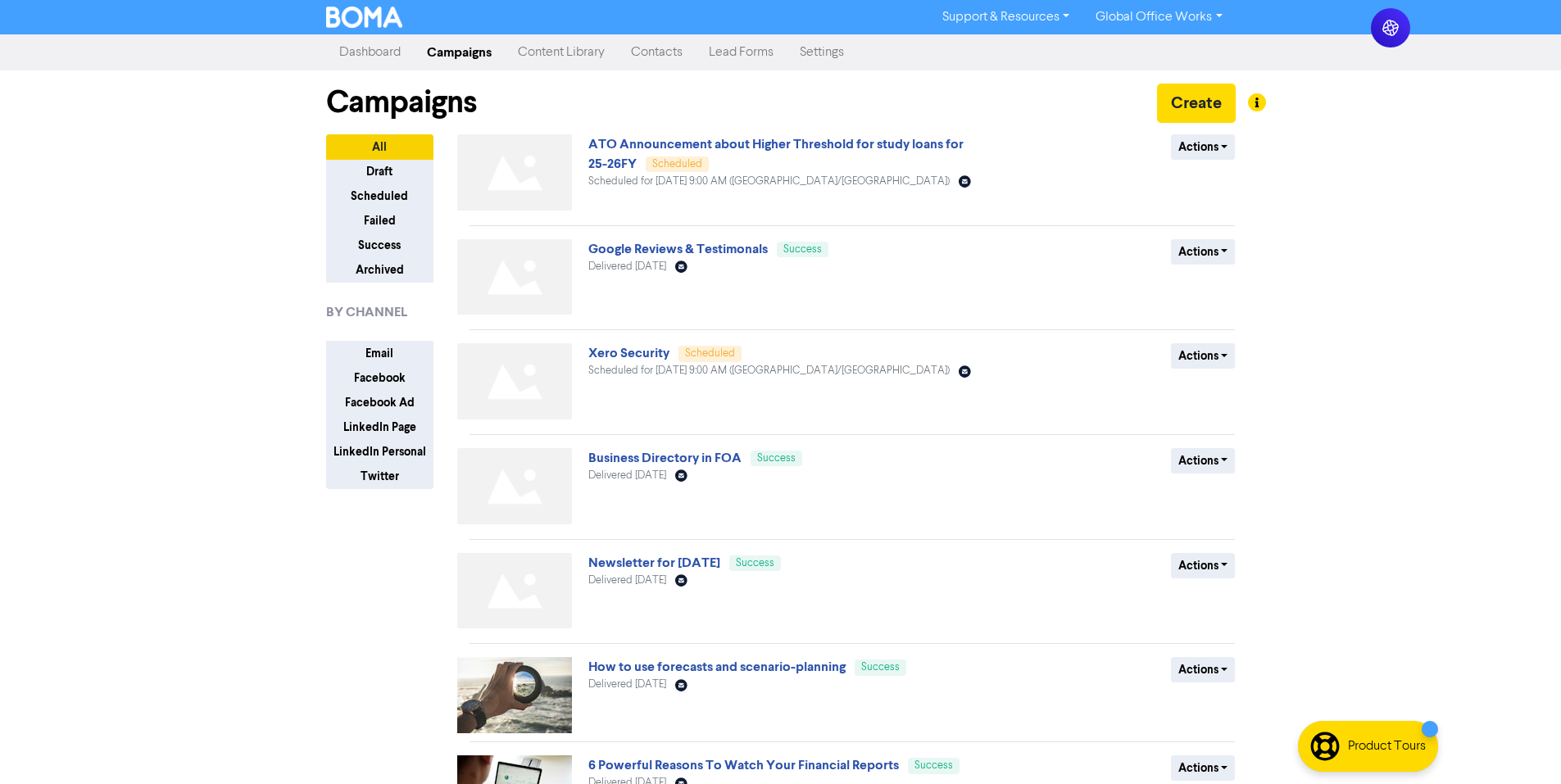
click at [195, 253] on div "Support & Resources Video Tutorials FAQ & Guides Marketing Education Global Off…" at bounding box center [780, 392] width 1561 height 784
click at [349, 51] on link "Dashboard" at bounding box center [370, 52] width 88 height 33
